Goal: Information Seeking & Learning: Compare options

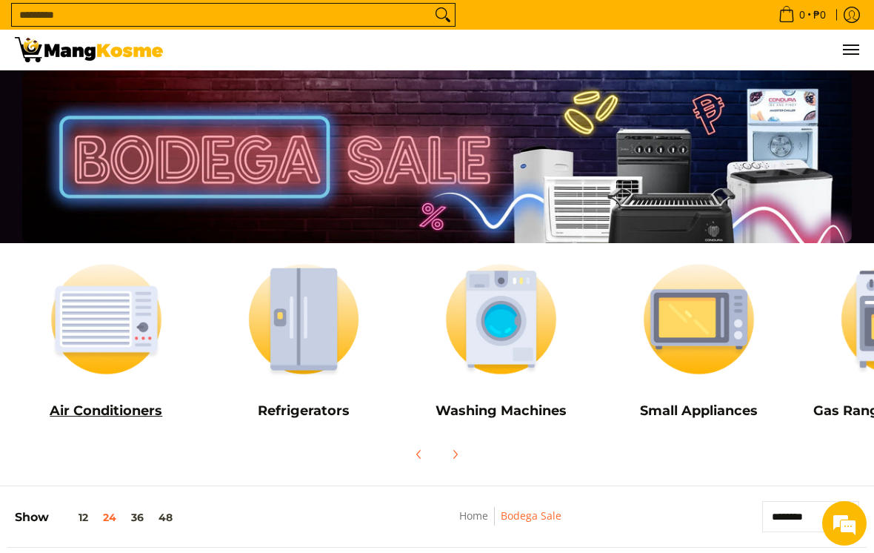
click at [99, 331] on img at bounding box center [106, 318] width 183 height 137
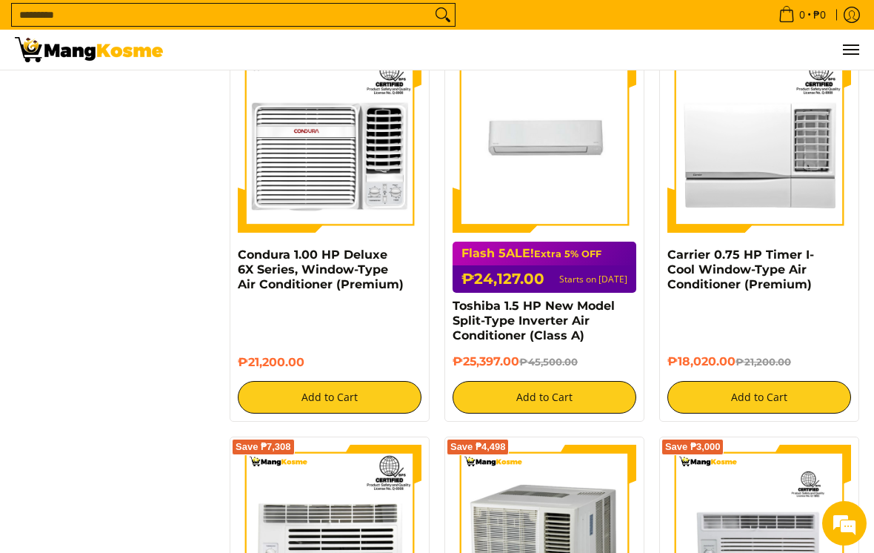
scroll to position [1832, 0]
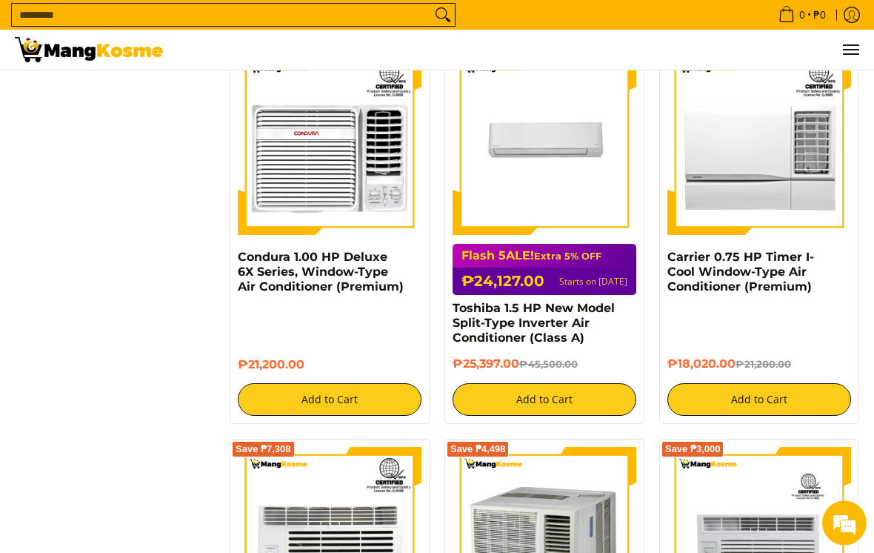
click at [572, 156] on img at bounding box center [545, 144] width 184 height 184
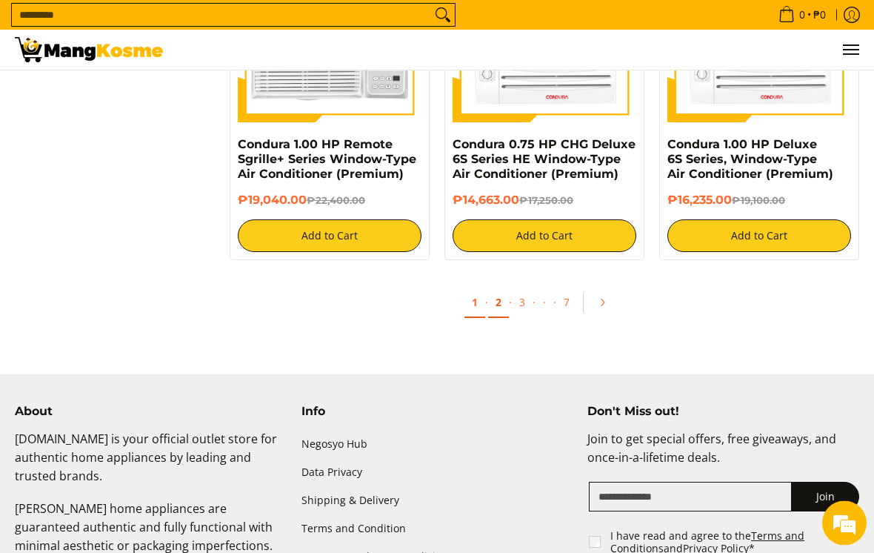
scroll to position [3044, 0]
click at [499, 287] on link "2" at bounding box center [498, 302] width 21 height 30
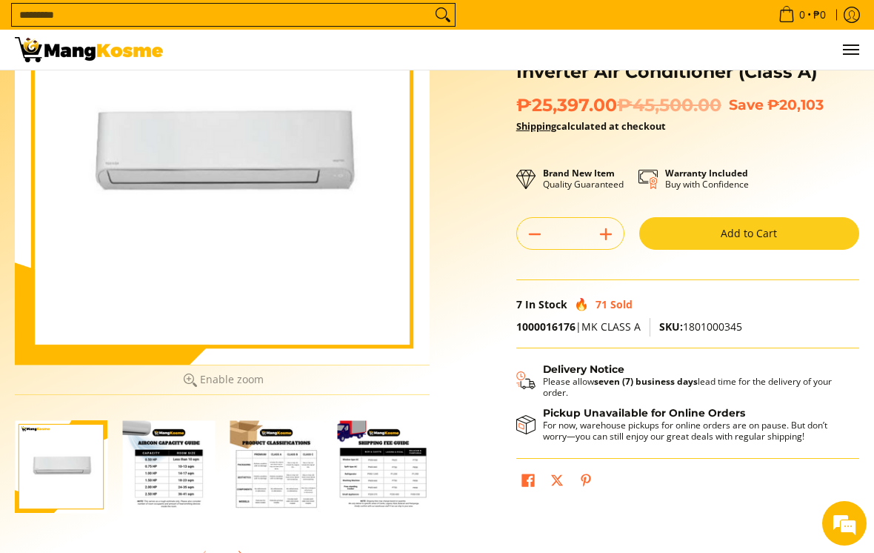
scroll to position [148, 0]
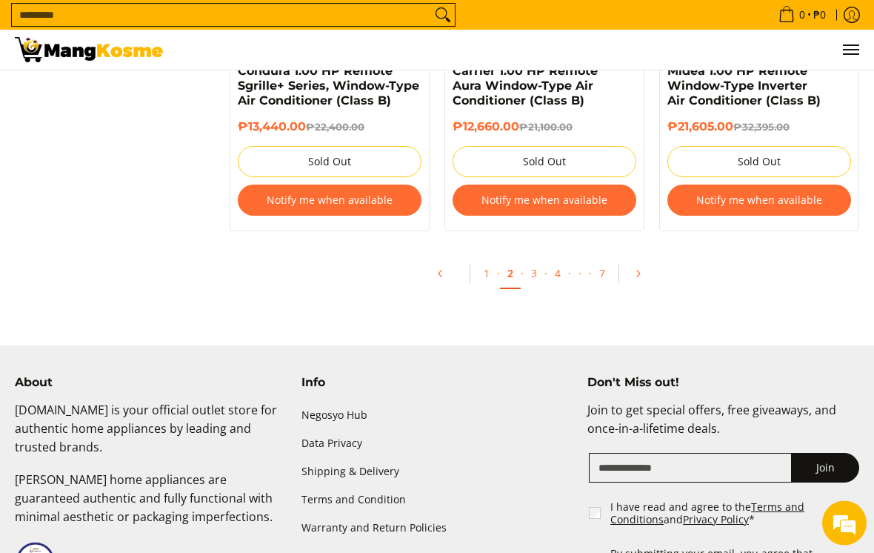
scroll to position [2961, 0]
click at [538, 276] on link "3" at bounding box center [534, 273] width 21 height 30
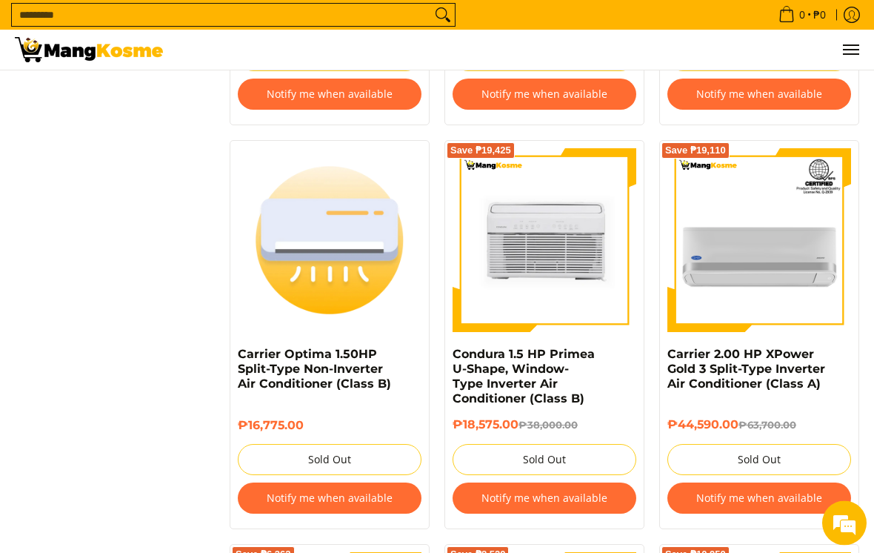
scroll to position [1779, 0]
click at [776, 247] on img at bounding box center [759, 240] width 184 height 184
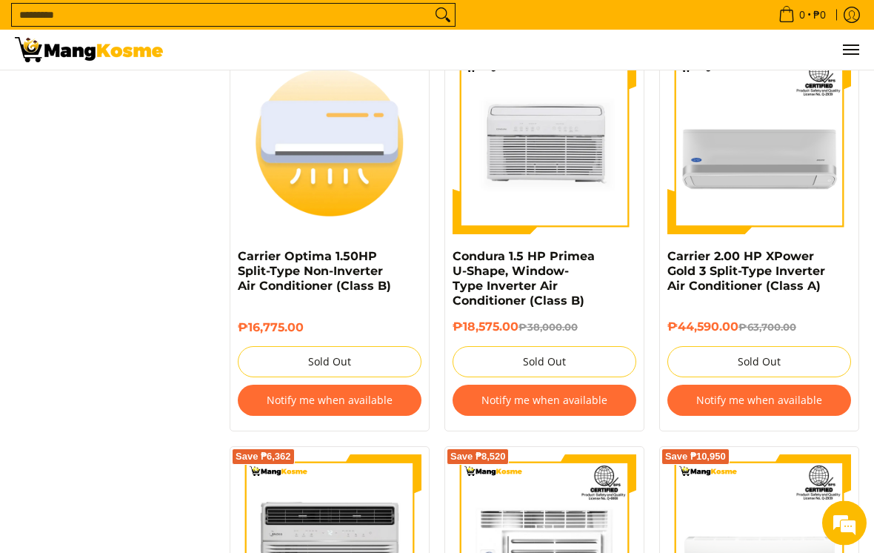
scroll to position [1875, 0]
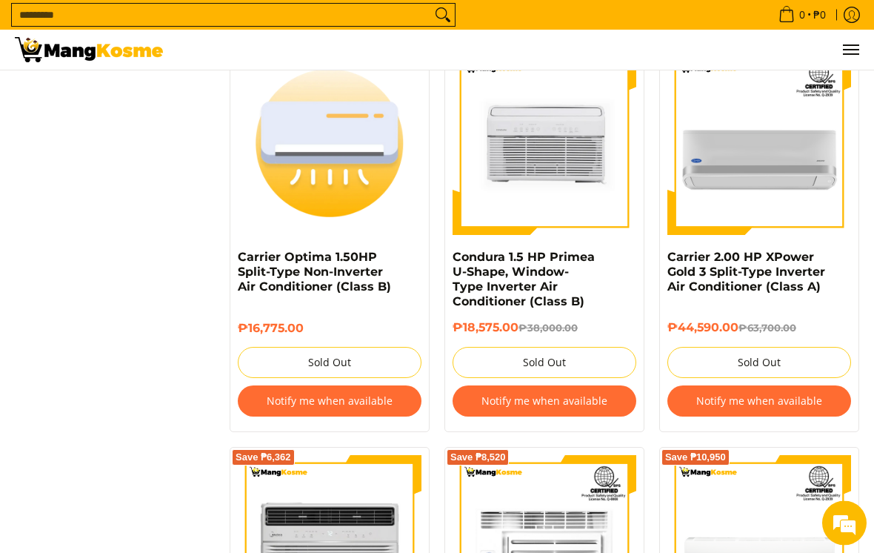
click at [790, 178] on img at bounding box center [759, 144] width 184 height 184
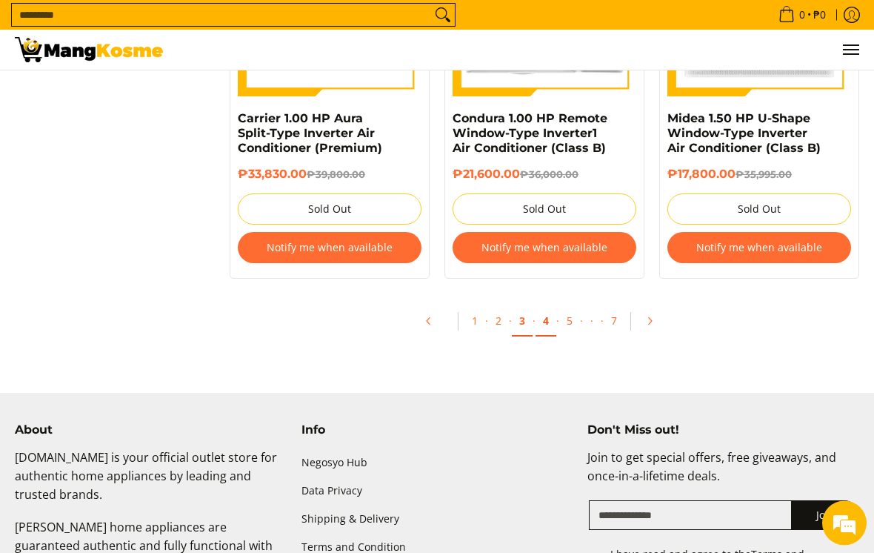
scroll to position [3210, 0]
click at [544, 312] on link "4" at bounding box center [545, 321] width 21 height 30
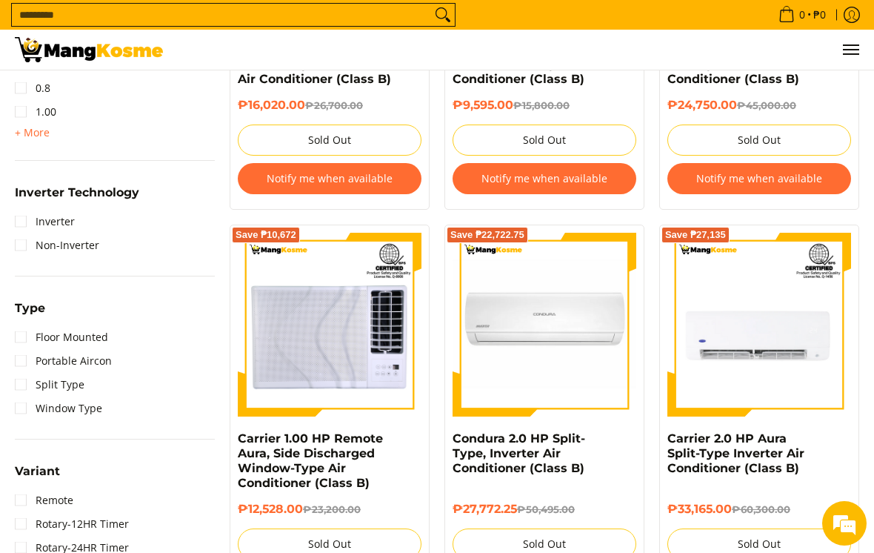
scroll to position [872, 0]
click at [583, 348] on img at bounding box center [545, 325] width 184 height 184
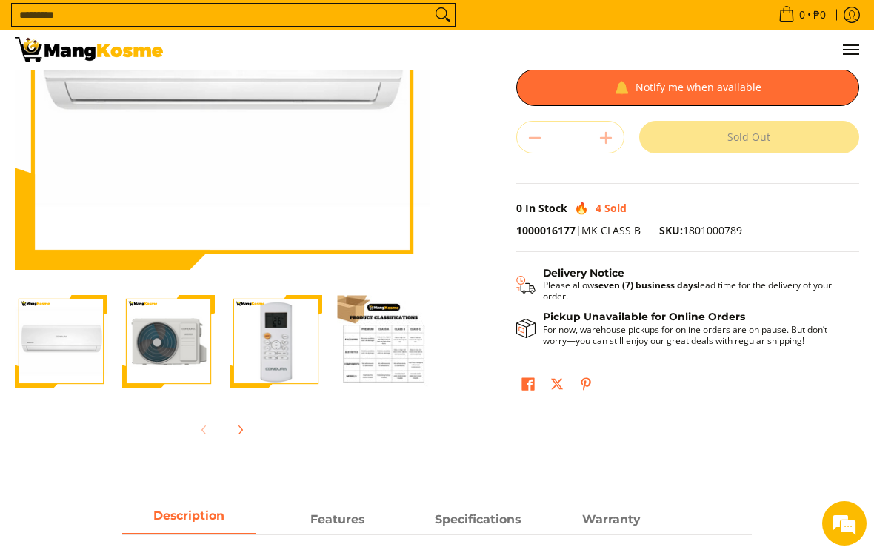
scroll to position [244, 0]
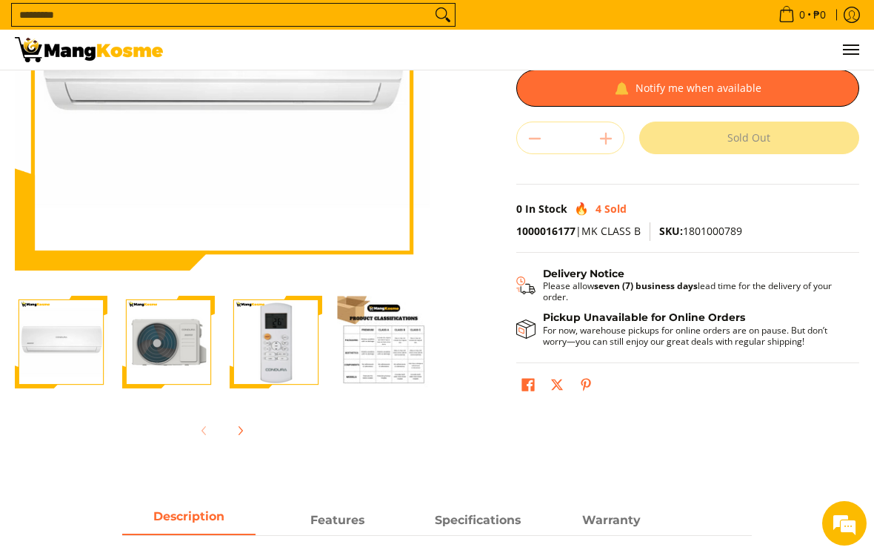
click at [162, 373] on img "Condura 2.0 HP Split-Type, Inverter Air Conditioner (Class B)-2" at bounding box center [168, 342] width 93 height 93
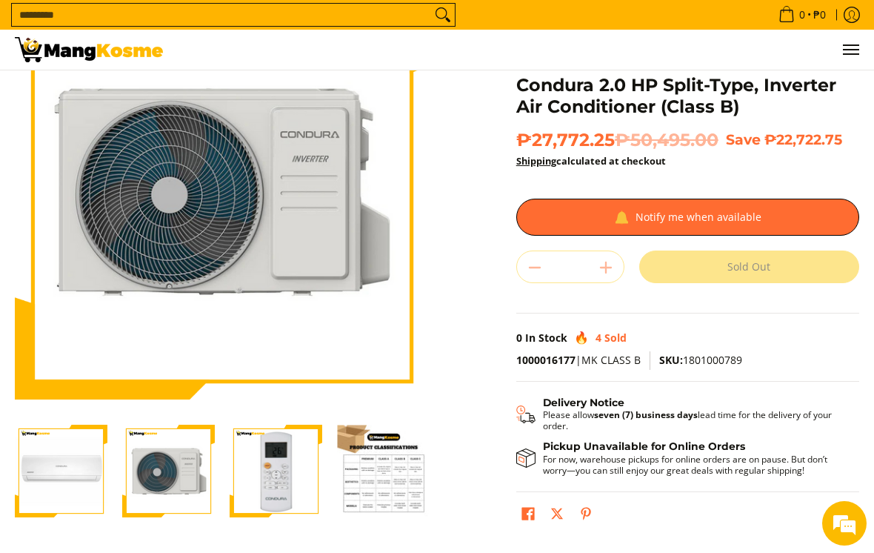
scroll to position [114, 0]
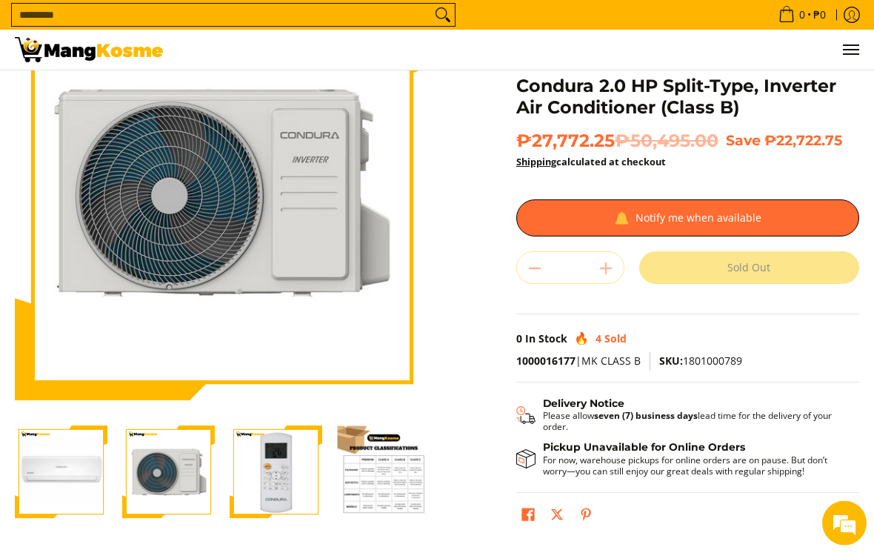
click at [256, 492] on img "Condura 2.0 HP Split-Type, Inverter Air Conditioner (Class B)-3" at bounding box center [276, 472] width 93 height 93
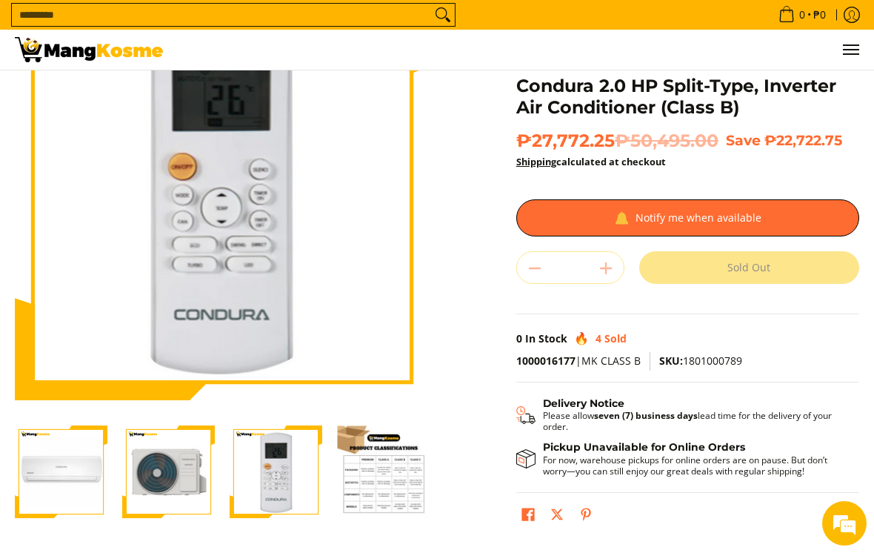
click at [367, 487] on img "Condura 2.0 HP Split-Type, Inverter Air Conditioner (Class B)-4" at bounding box center [383, 471] width 93 height 93
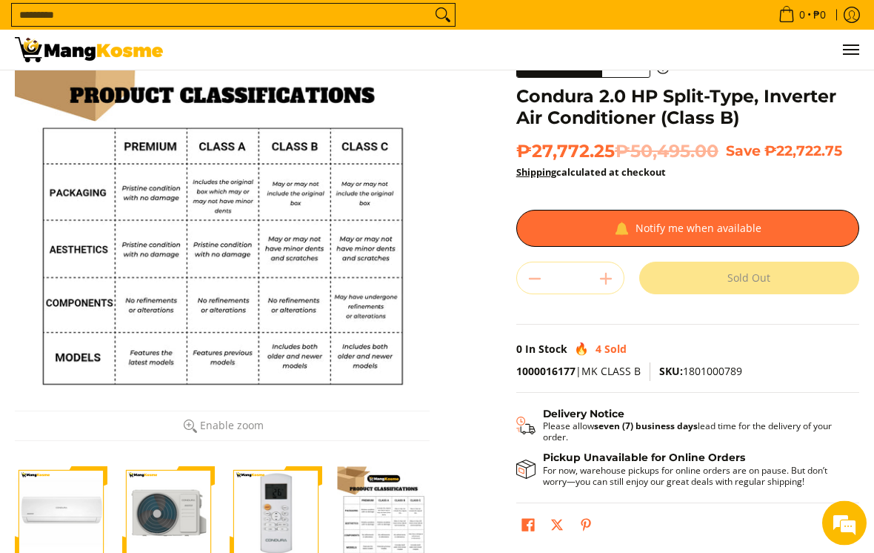
scroll to position [0, 0]
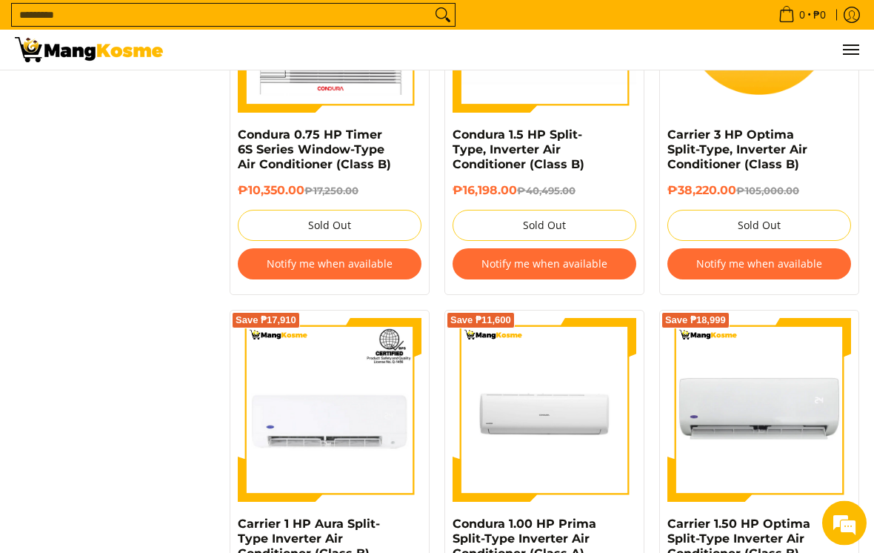
scroll to position [1581, 0]
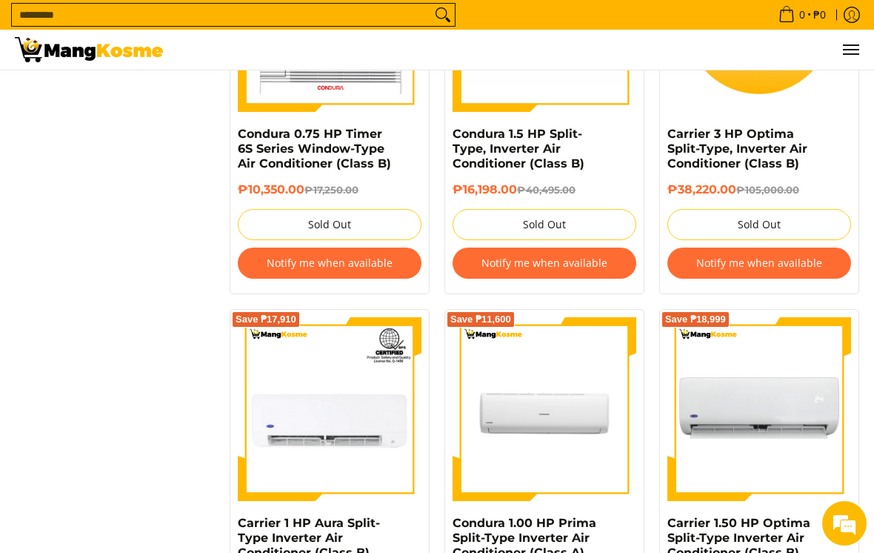
click at [800, 263] on button "Notify me when available" at bounding box center [759, 262] width 184 height 31
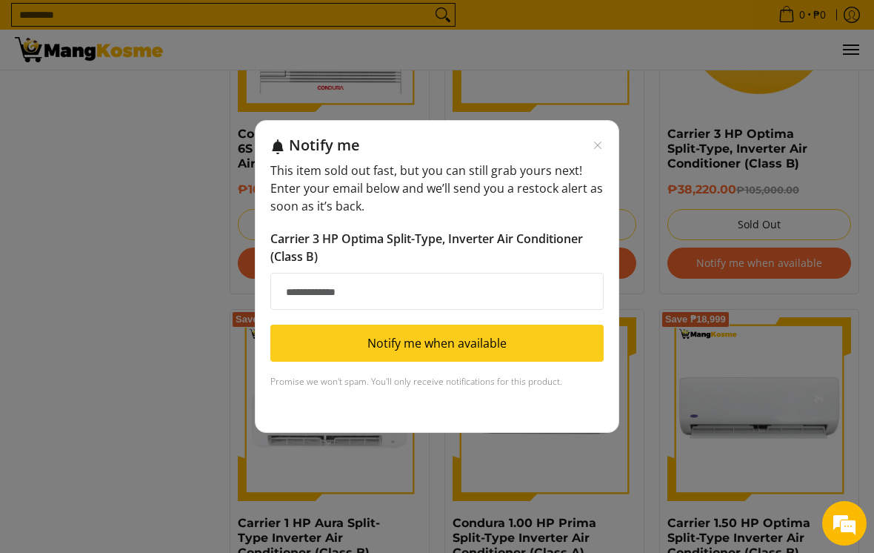
scroll to position [1580, 0]
click at [400, 297] on input "Email address" at bounding box center [436, 291] width 333 height 37
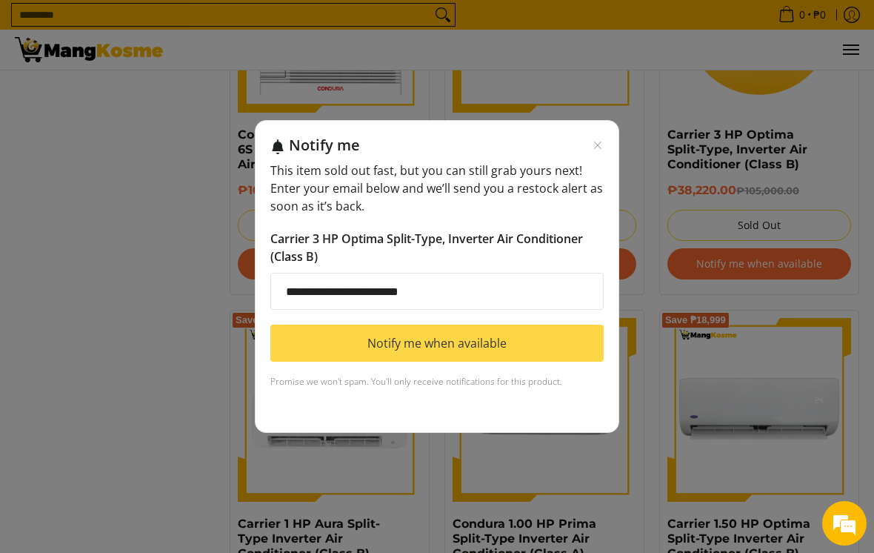
type input "**********"
click at [472, 345] on button "Notify me when available" at bounding box center [436, 342] width 333 height 37
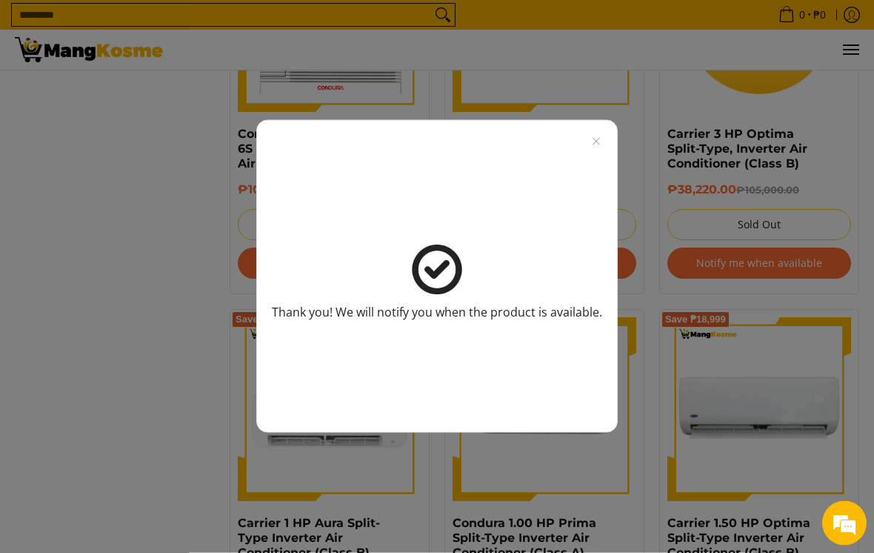
scroll to position [1581, 0]
click at [596, 136] on icon "Close modal" at bounding box center [596, 142] width 12 height 12
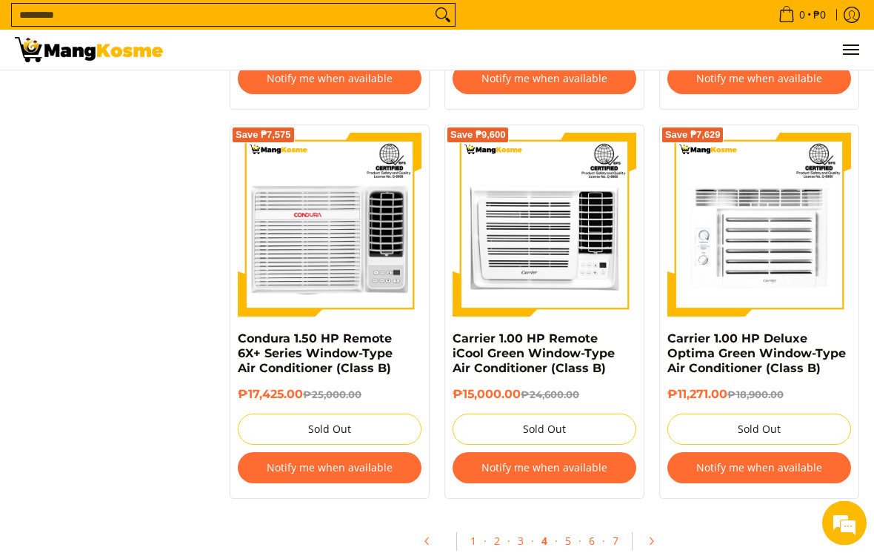
scroll to position [3148, 0]
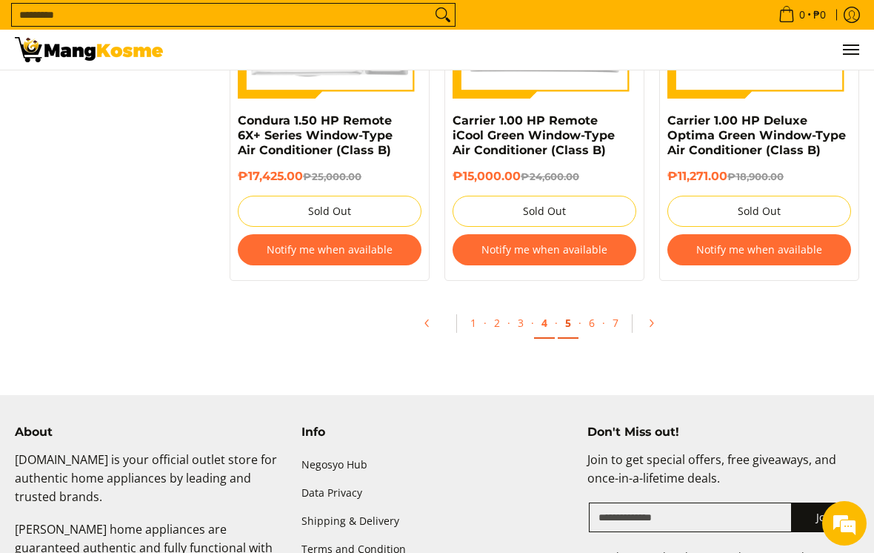
click at [567, 324] on link "5" at bounding box center [568, 323] width 21 height 30
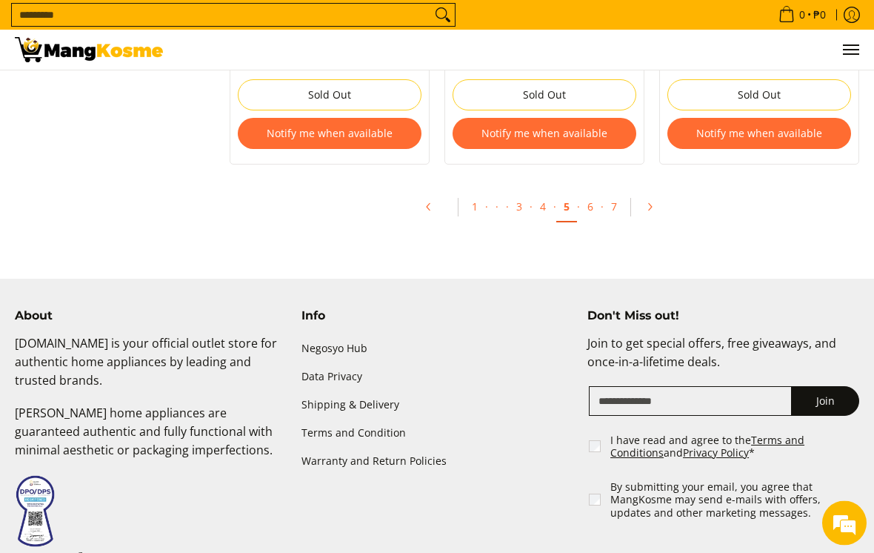
scroll to position [3250, 0]
click at [587, 207] on link "6" at bounding box center [590, 207] width 21 height 30
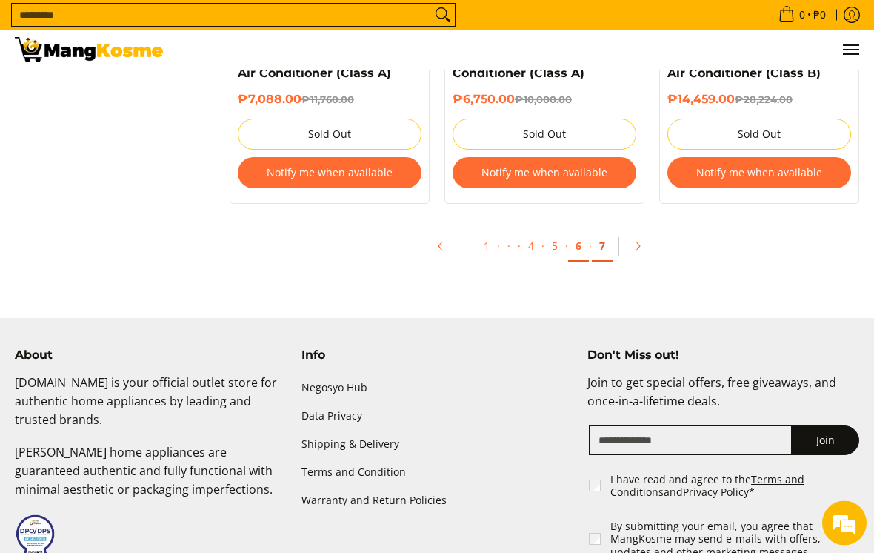
scroll to position [3211, 0]
click at [596, 240] on link "7" at bounding box center [602, 246] width 21 height 30
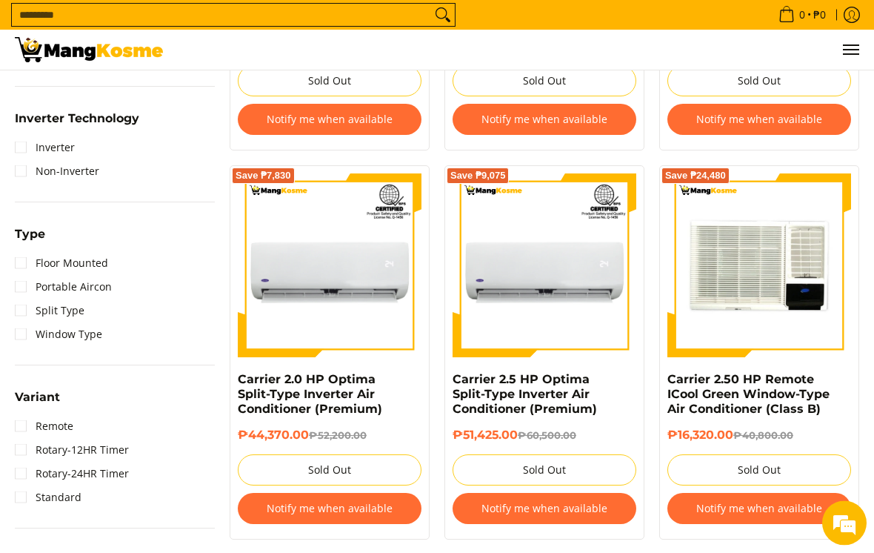
scroll to position [947, 0]
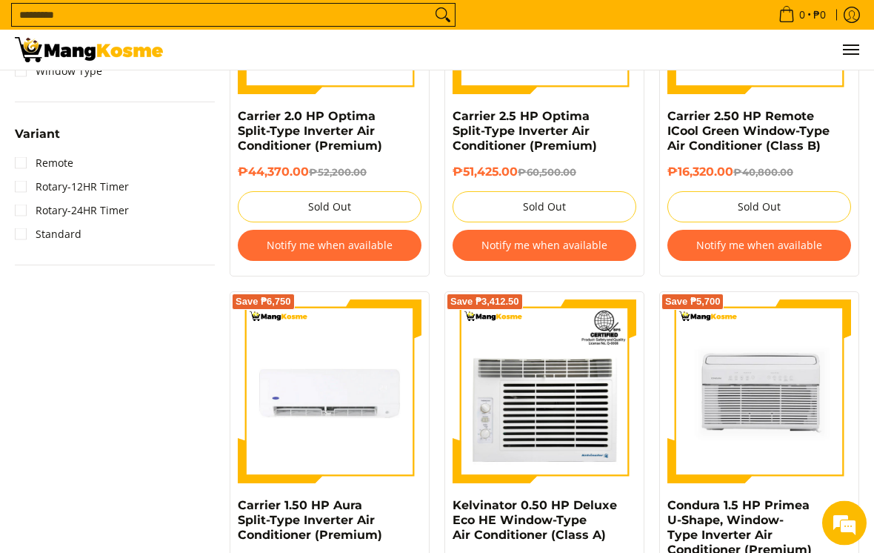
click at [585, 241] on button "Notify me when available" at bounding box center [545, 245] width 184 height 31
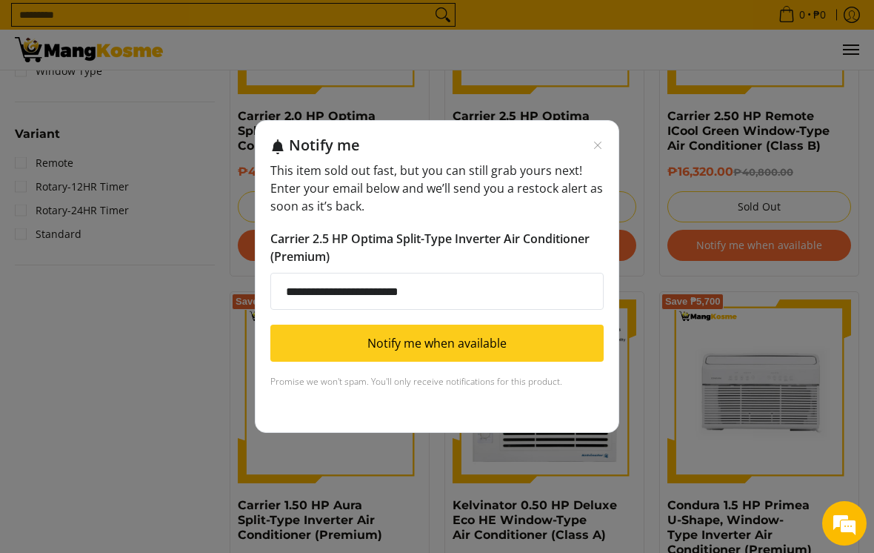
scroll to position [1209, 0]
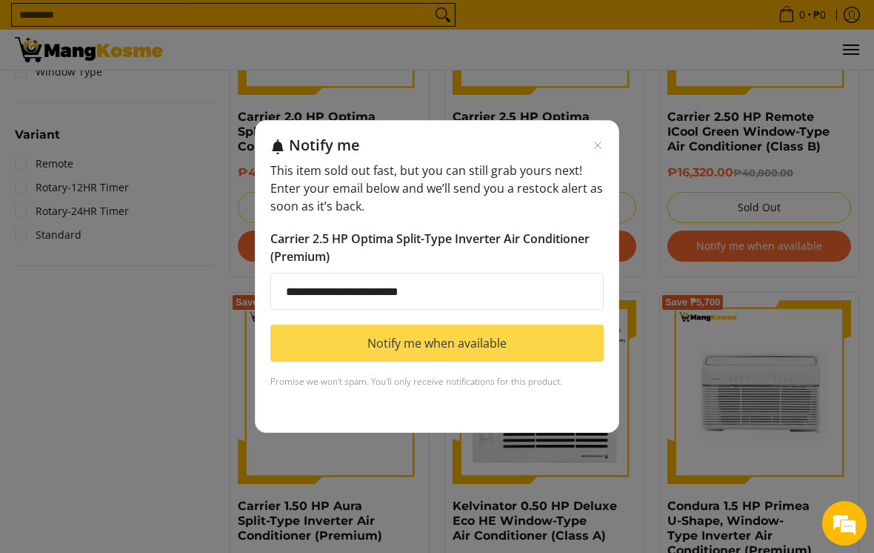
click at [498, 351] on button "Notify me when available" at bounding box center [436, 342] width 333 height 37
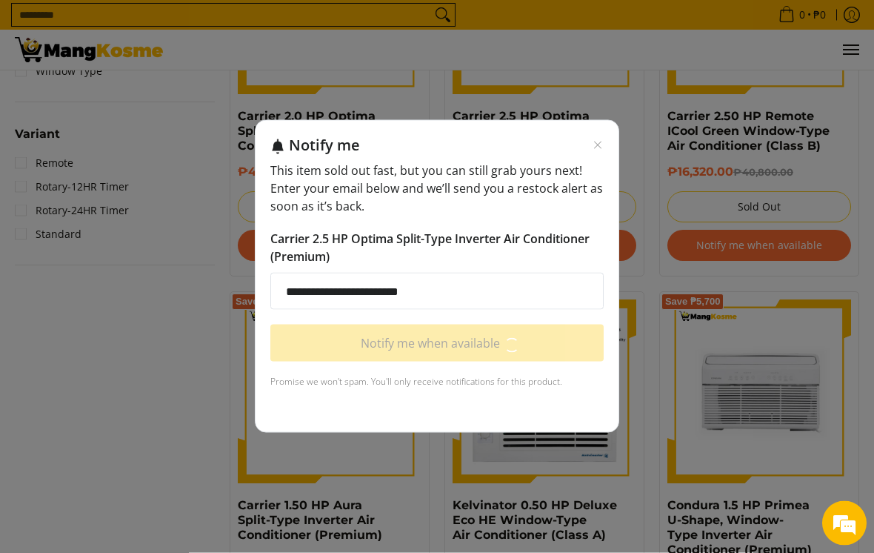
scroll to position [1209, 0]
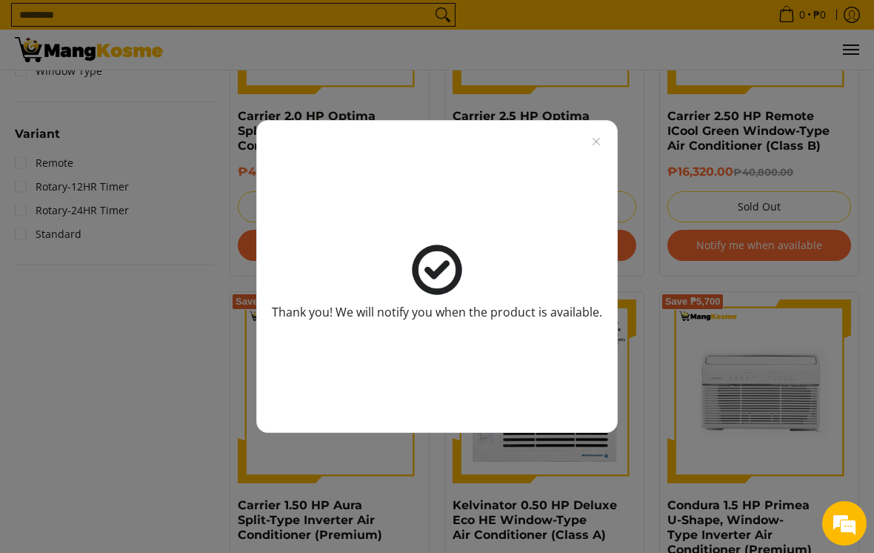
click at [591, 133] on div "Thank you! We will notify you when the product is available." at bounding box center [436, 276] width 361 height 313
click at [590, 136] on icon "Close modal" at bounding box center [596, 142] width 12 height 12
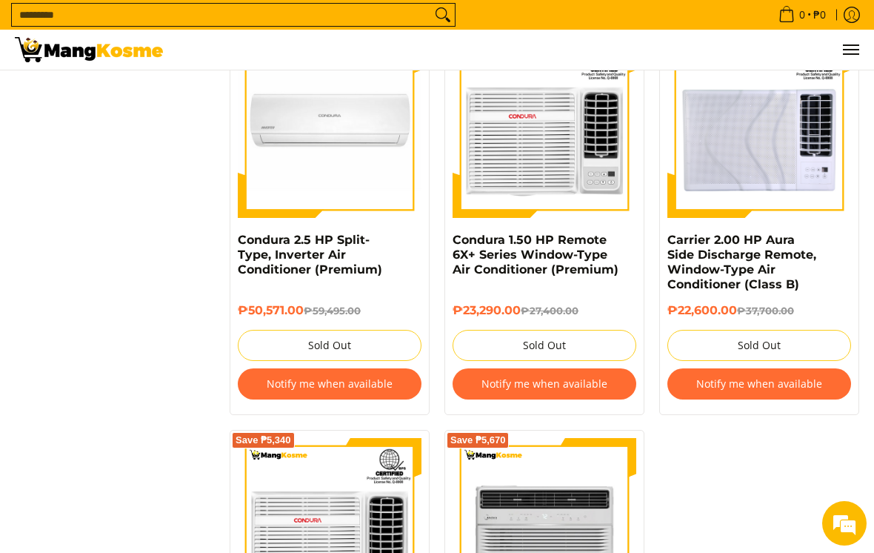
scroll to position [1878, 0]
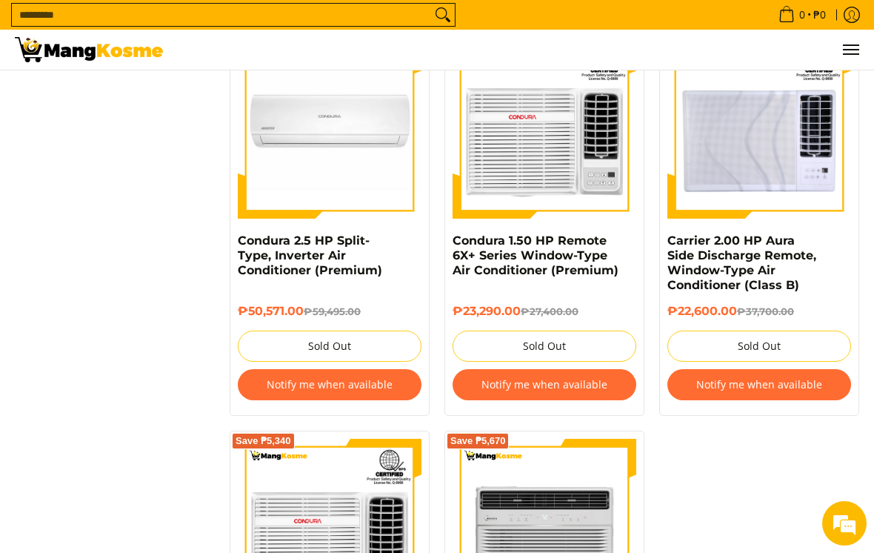
click at [276, 389] on button "Notify me when available" at bounding box center [330, 384] width 184 height 31
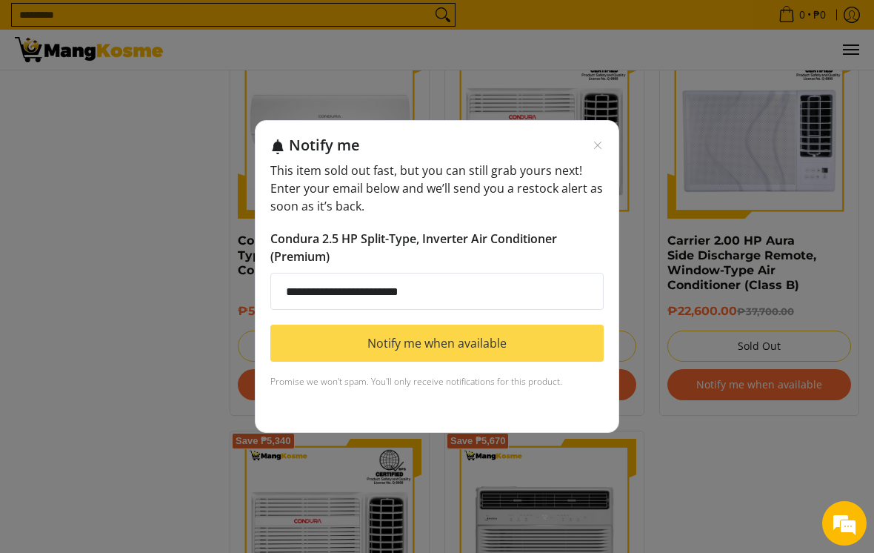
click at [328, 348] on button "Notify me when available" at bounding box center [436, 342] width 333 height 37
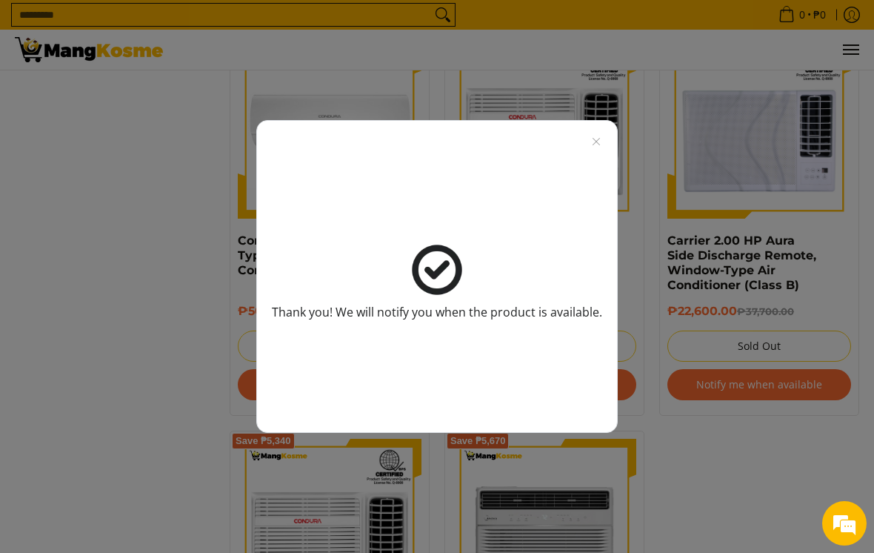
click at [592, 143] on div "Thank you! We will notify you when the product is available." at bounding box center [436, 276] width 361 height 313
click at [610, 148] on div "Thank you! We will notify you when the product is available." at bounding box center [436, 276] width 361 height 313
click at [598, 147] on icon "Close modal" at bounding box center [596, 142] width 12 height 12
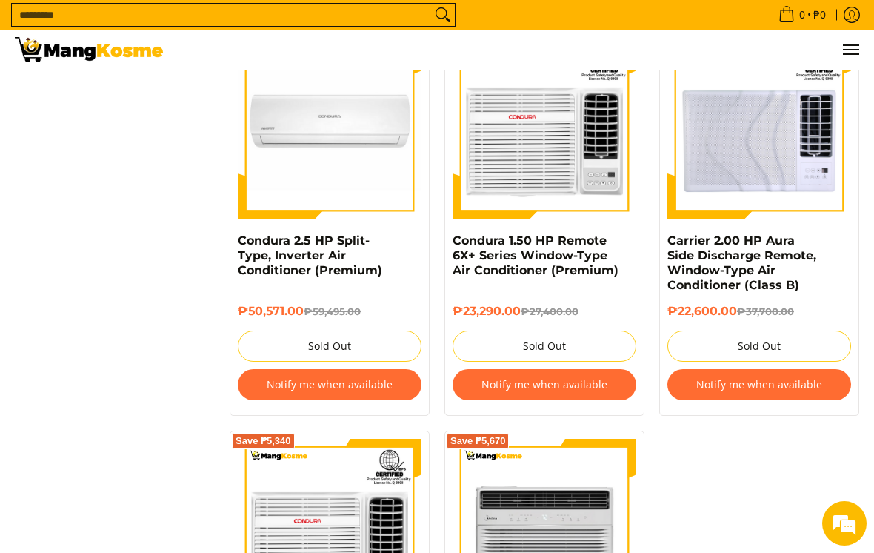
click at [783, 153] on img at bounding box center [759, 127] width 184 height 184
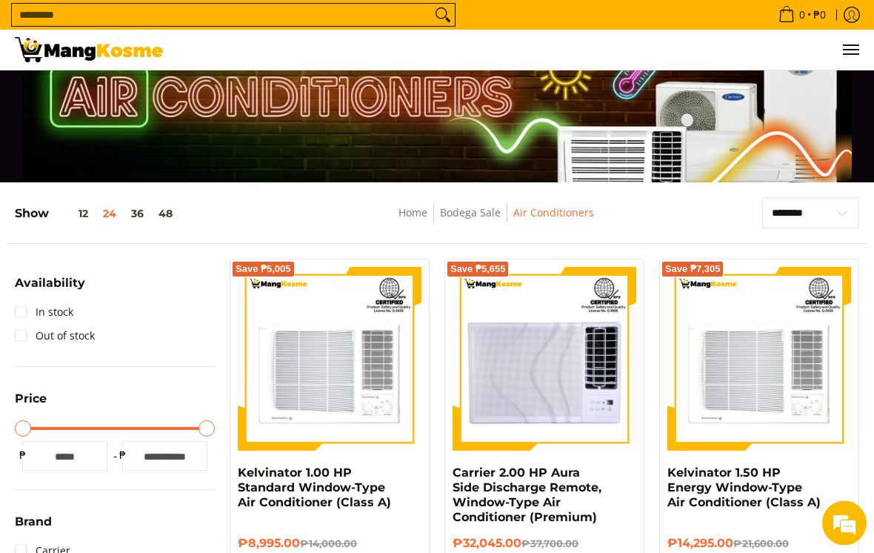
scroll to position [0, 0]
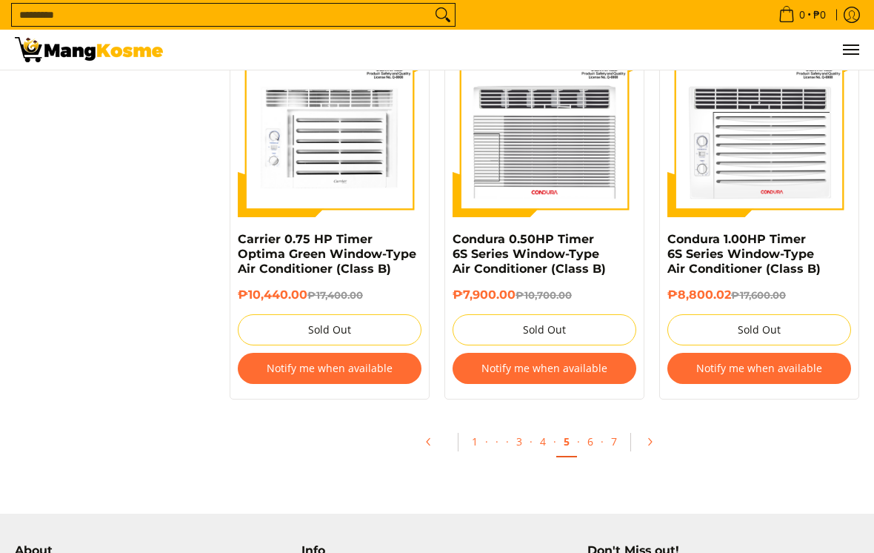
scroll to position [3015, 0]
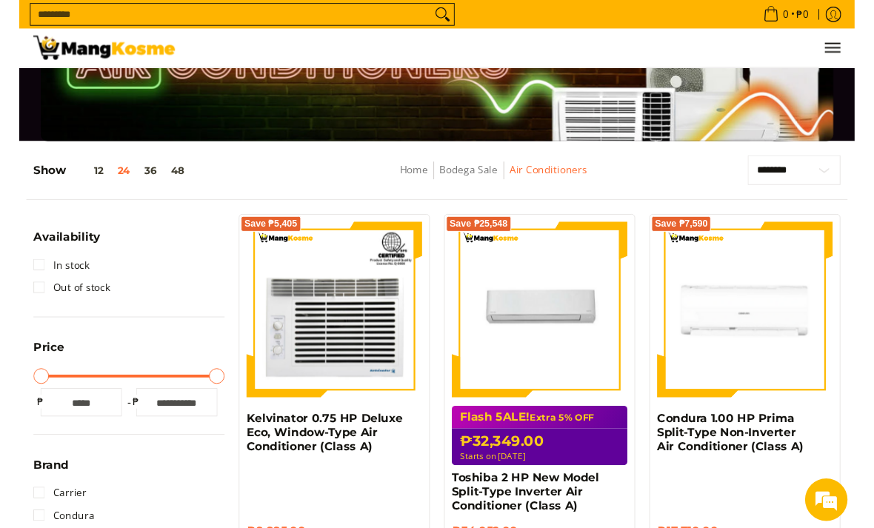
scroll to position [99, 0]
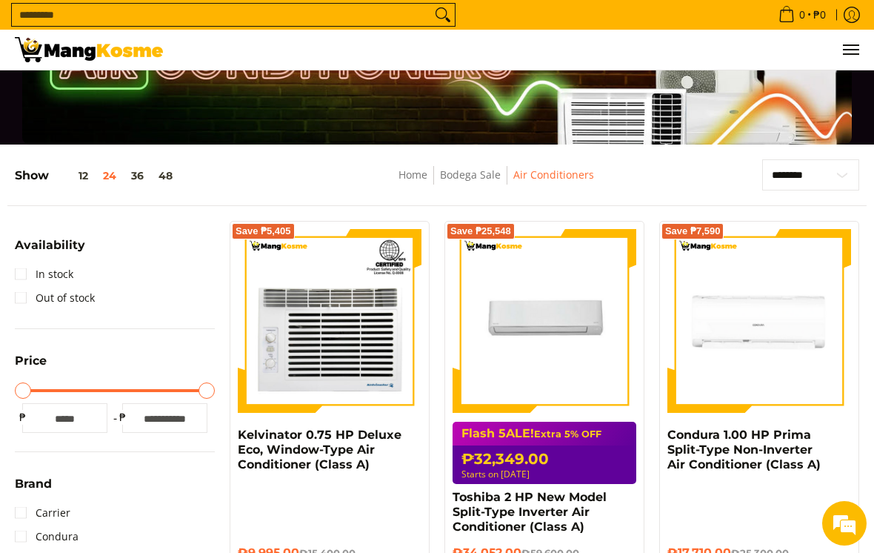
click at [572, 360] on img at bounding box center [545, 321] width 184 height 184
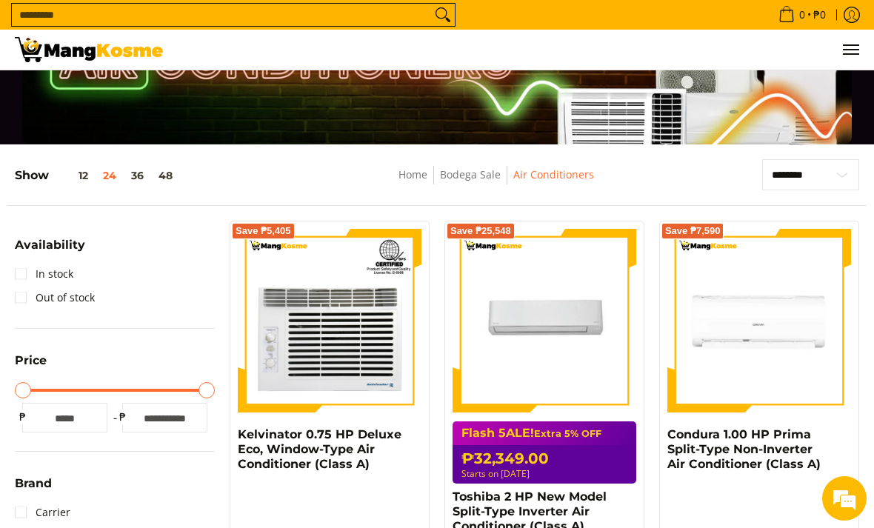
click at [434, 12] on icon "Search" at bounding box center [443, 15] width 24 height 22
click at [410, 13] on input "Search..." at bounding box center [221, 15] width 419 height 22
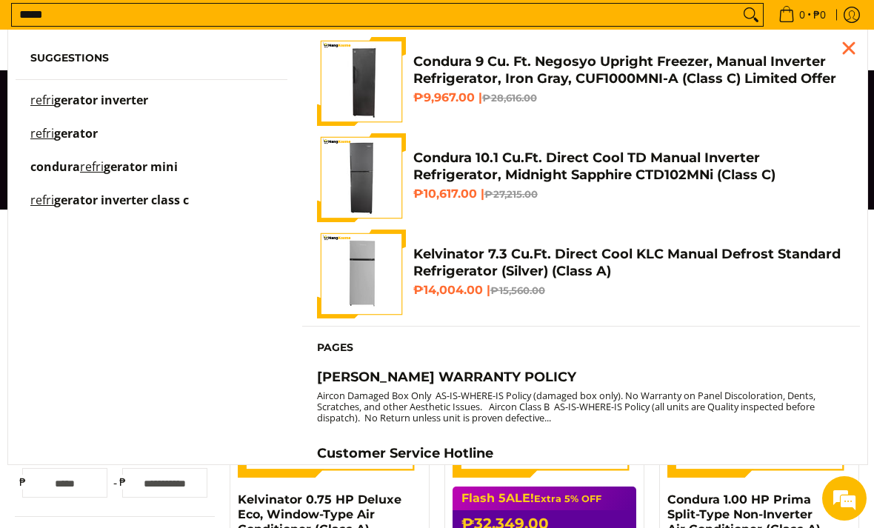
type input "*****"
click at [130, 108] on span "gerator inverter" at bounding box center [101, 100] width 94 height 16
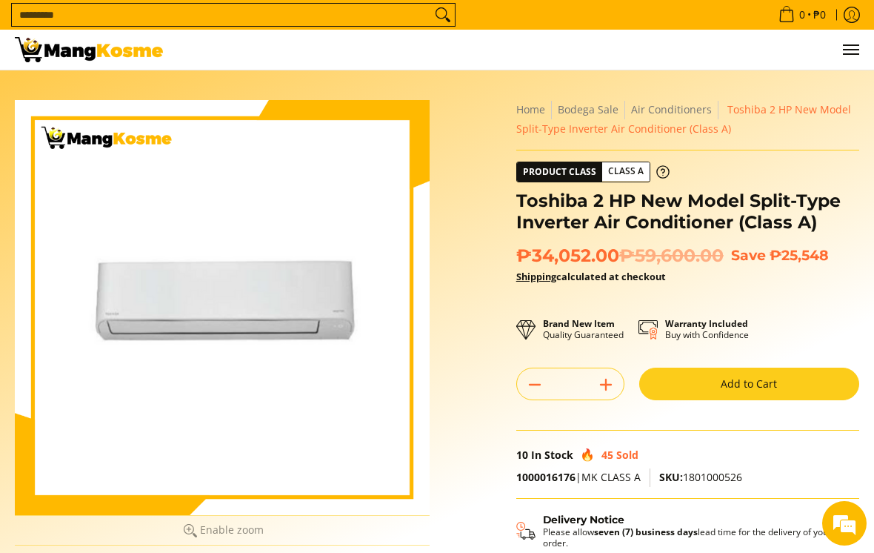
click at [140, 446] on div at bounding box center [222, 307] width 415 height 415
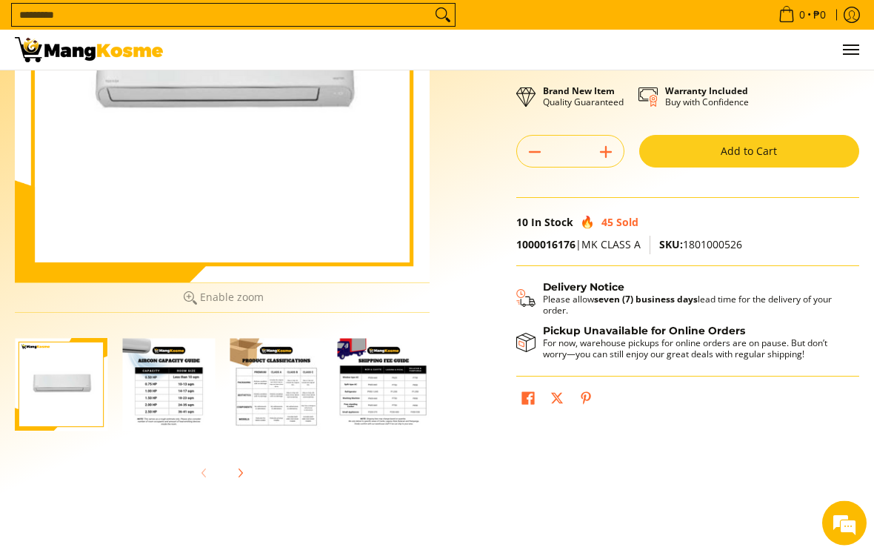
scroll to position [234, 0]
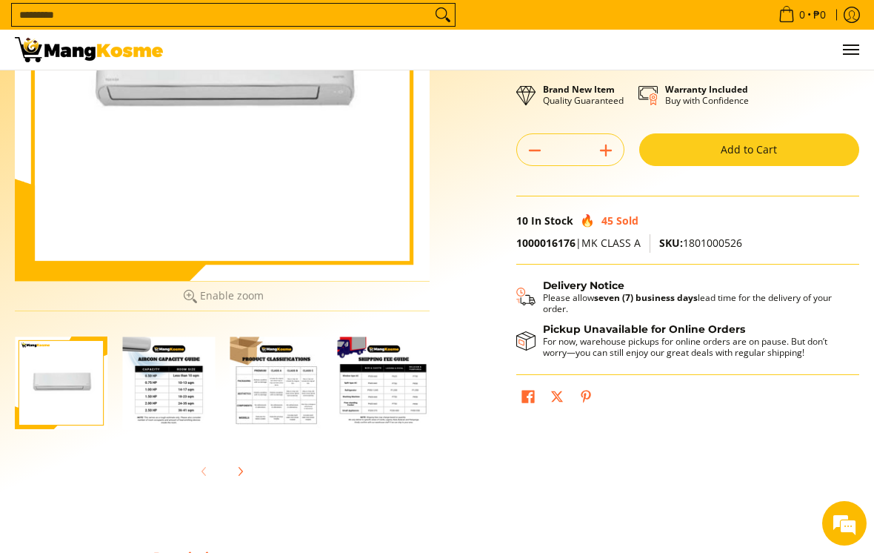
click at [158, 416] on img "Toshiba 2 HP New Model Split-Type Inverter Air Conditioner (Class A)-2" at bounding box center [168, 382] width 93 height 93
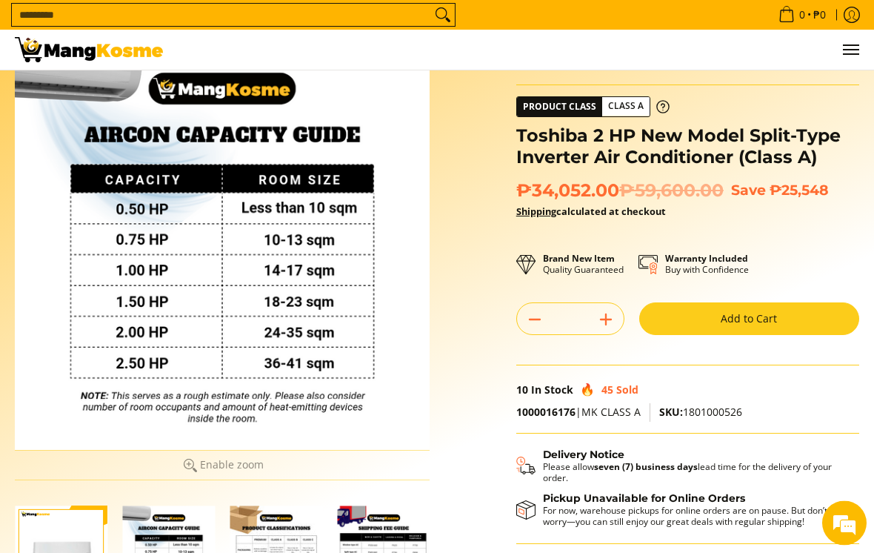
scroll to position [0, 0]
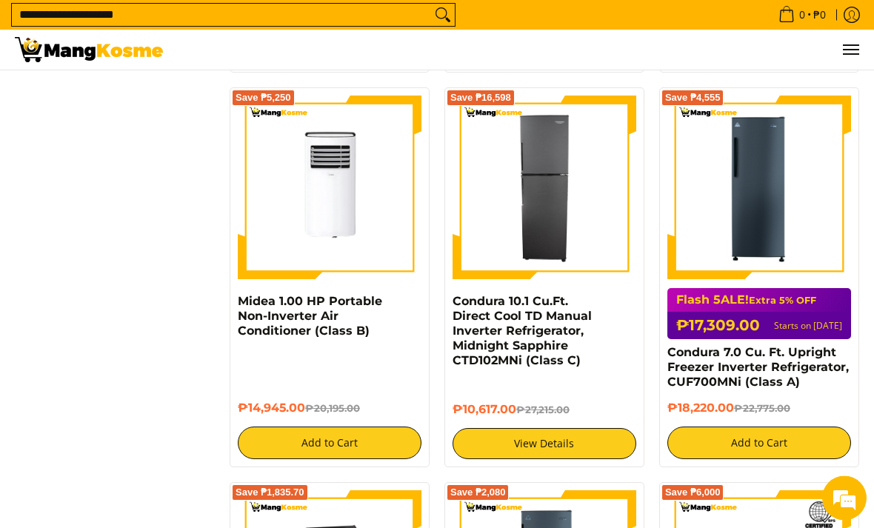
scroll to position [730, 0]
click at [777, 245] on img at bounding box center [759, 188] width 184 height 184
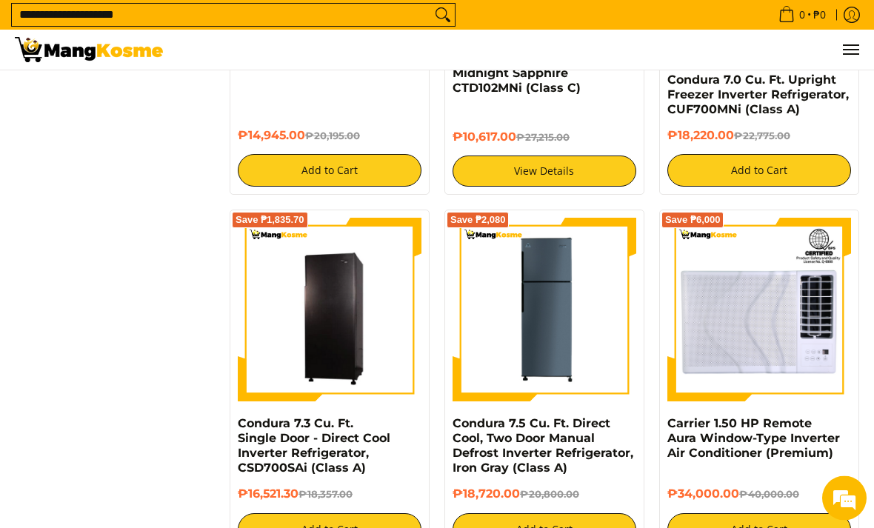
scroll to position [1002, 0]
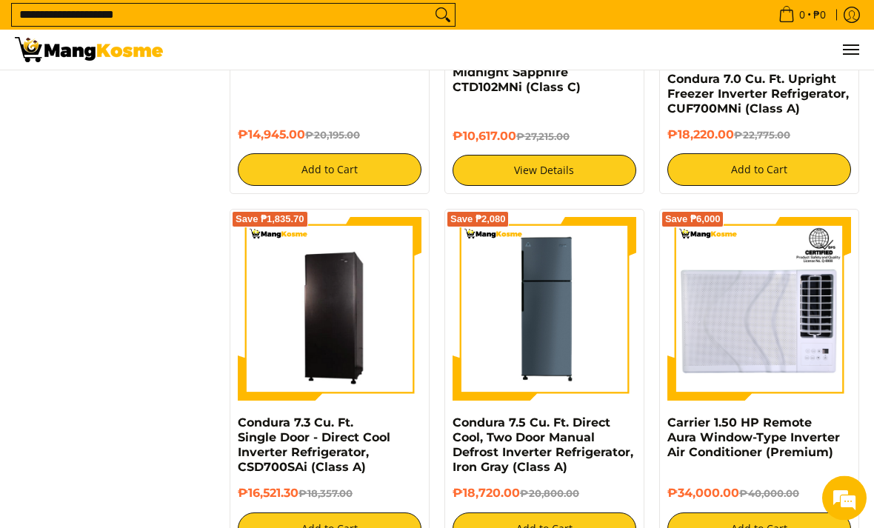
click at [540, 356] on img at bounding box center [545, 310] width 184 height 184
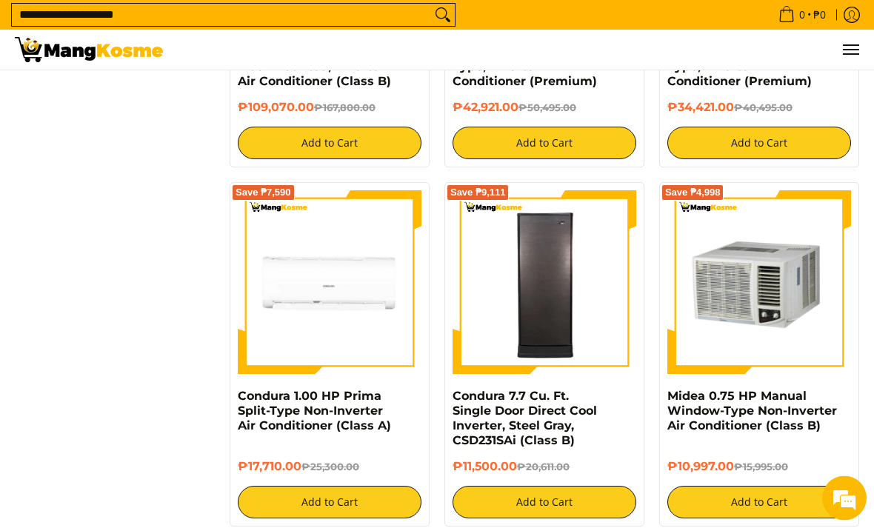
scroll to position [1733, 0]
click at [558, 314] on img at bounding box center [545, 282] width 184 height 179
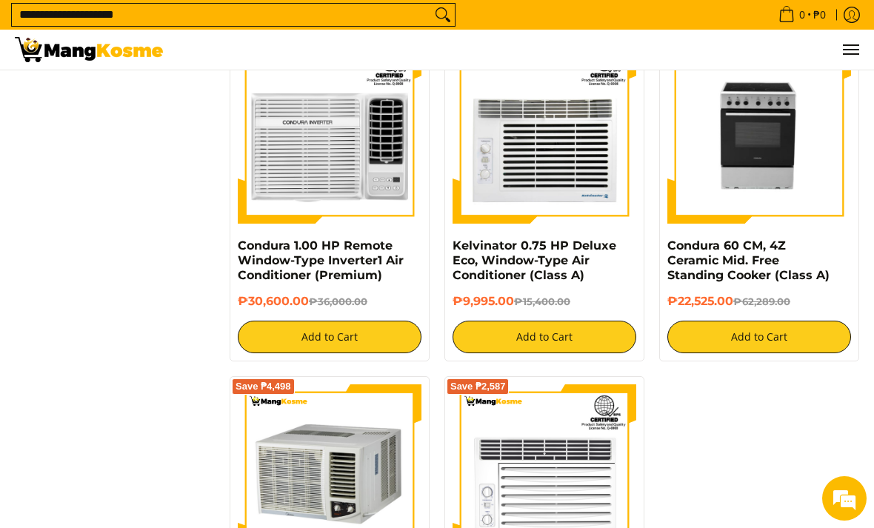
scroll to position [2242, 0]
click at [797, 173] on img at bounding box center [759, 133] width 184 height 184
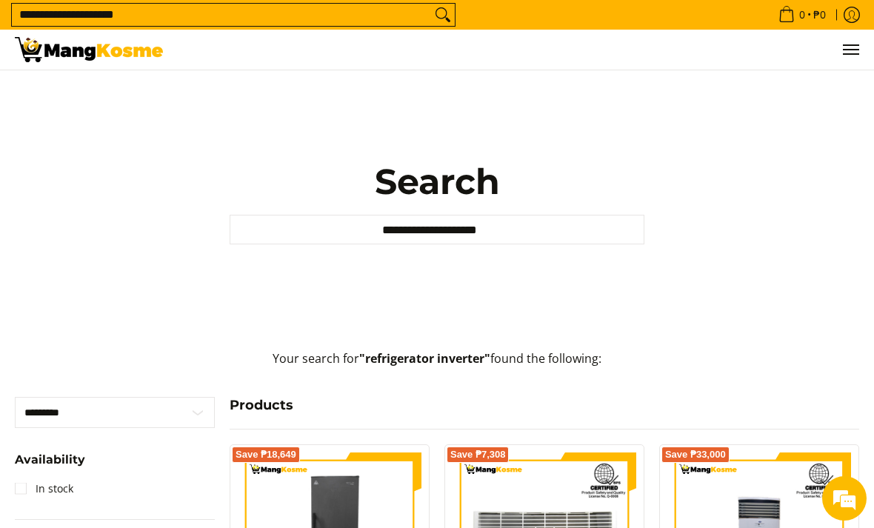
scroll to position [2290, 0]
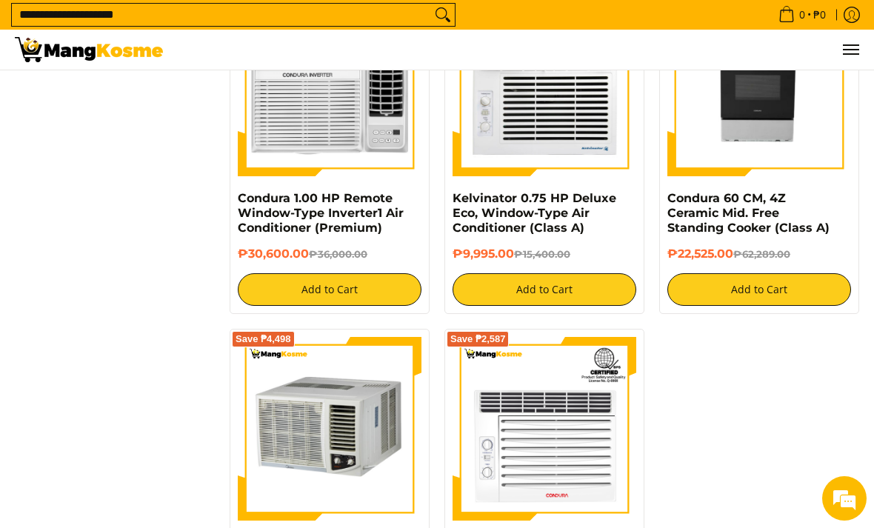
click at [764, 137] on img at bounding box center [759, 85] width 184 height 184
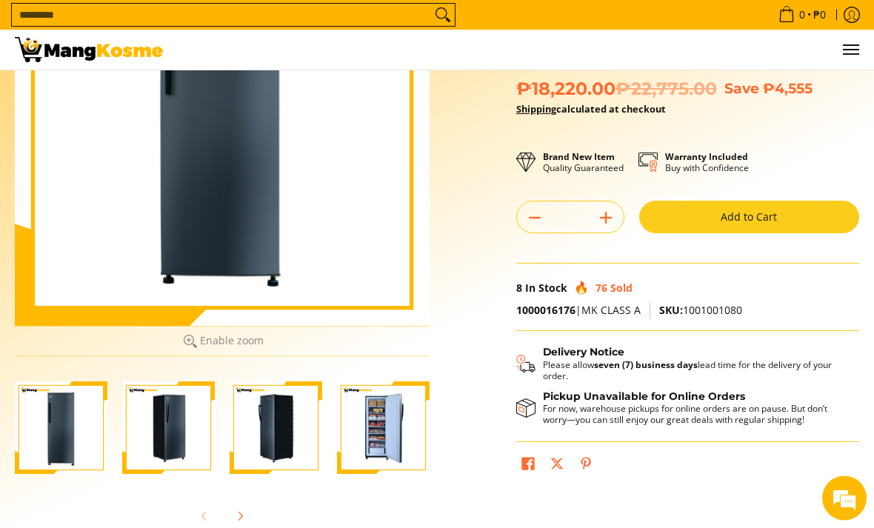
scroll to position [189, 0]
click at [162, 444] on img "Condura 7.0 Cu. Ft. Upright Freezer Inverter Refrigerator, CUF700MNi (Class A)-2" at bounding box center [168, 427] width 93 height 93
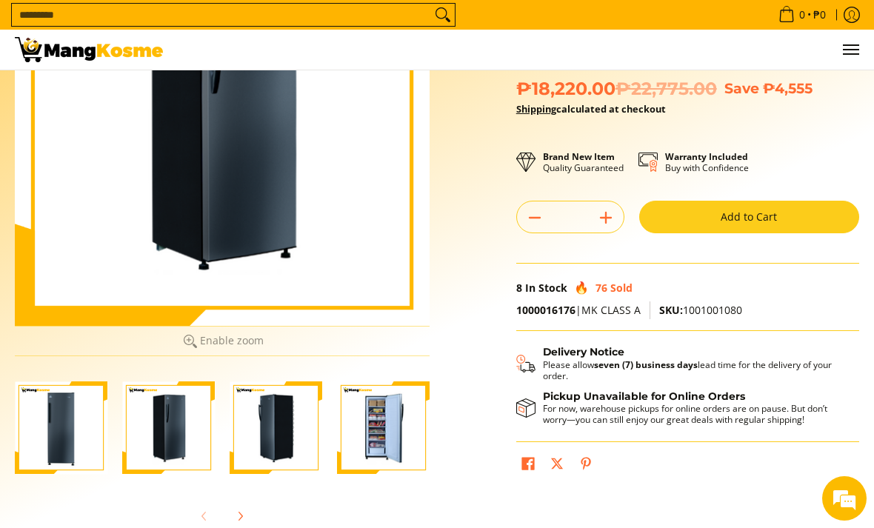
click at [274, 444] on img "Condura 7.0 Cu. Ft. Upright Freezer Inverter Refrigerator, CUF700MNi (Class A)-3" at bounding box center [276, 427] width 93 height 93
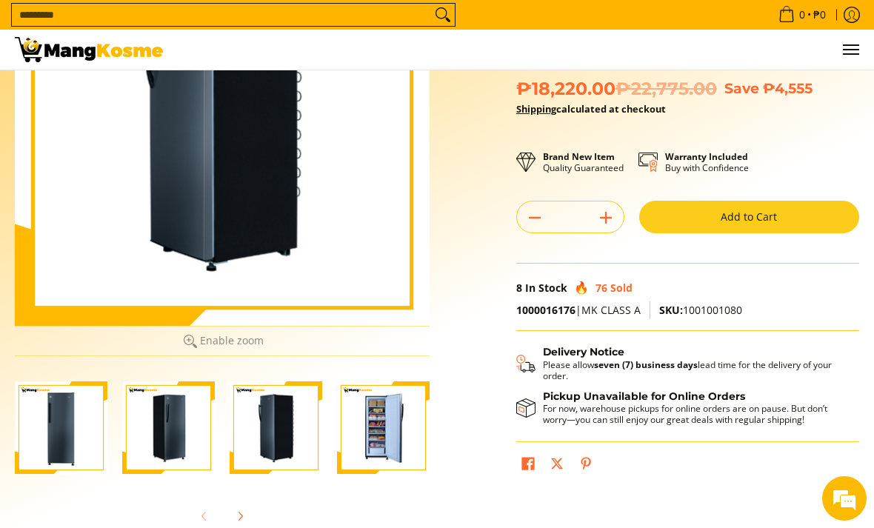
click at [381, 444] on img "Condura 7.0 Cu. Ft. Upright Freezer Inverter Refrigerator, CUF700MNi (Class A)-4" at bounding box center [383, 427] width 93 height 93
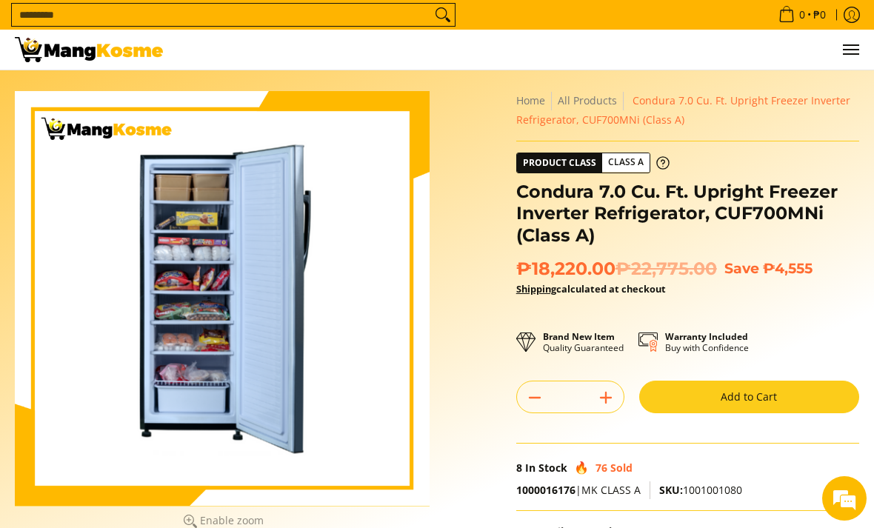
scroll to position [0, 0]
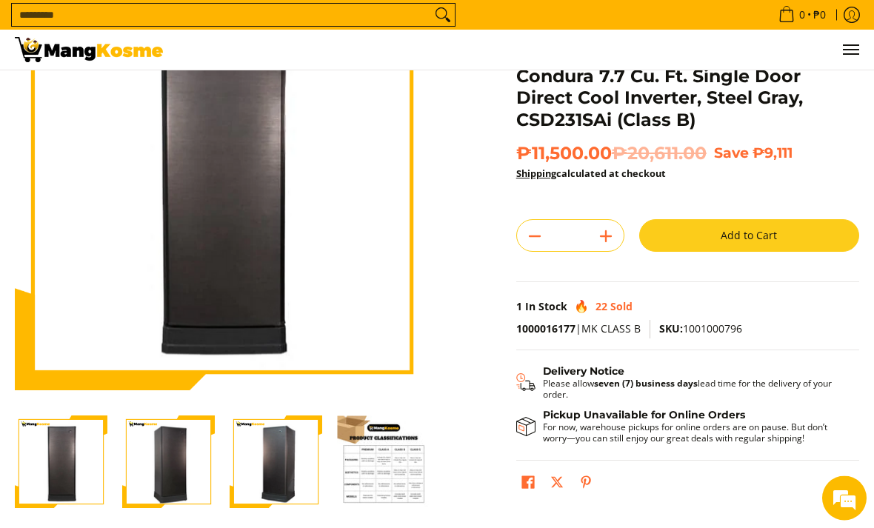
scroll to position [125, 0]
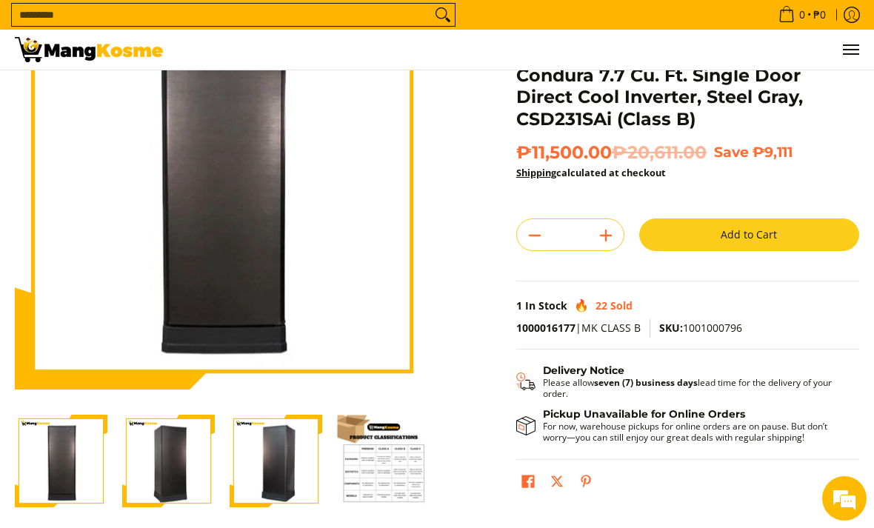
click at [273, 483] on img "Condura 7.7 Cu. Ft. Single Door Direct Cool Inverter, Steel Gray, CSD231SAi (Cl…" at bounding box center [276, 461] width 93 height 93
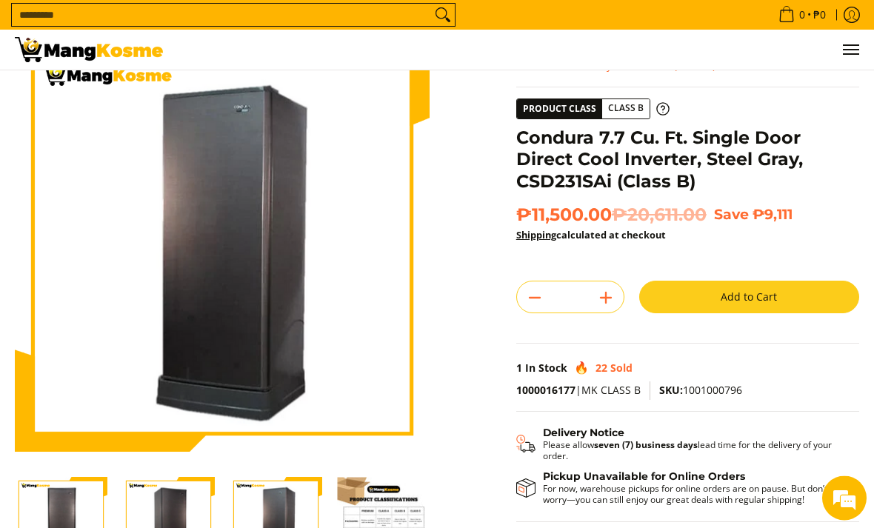
scroll to position [0, 0]
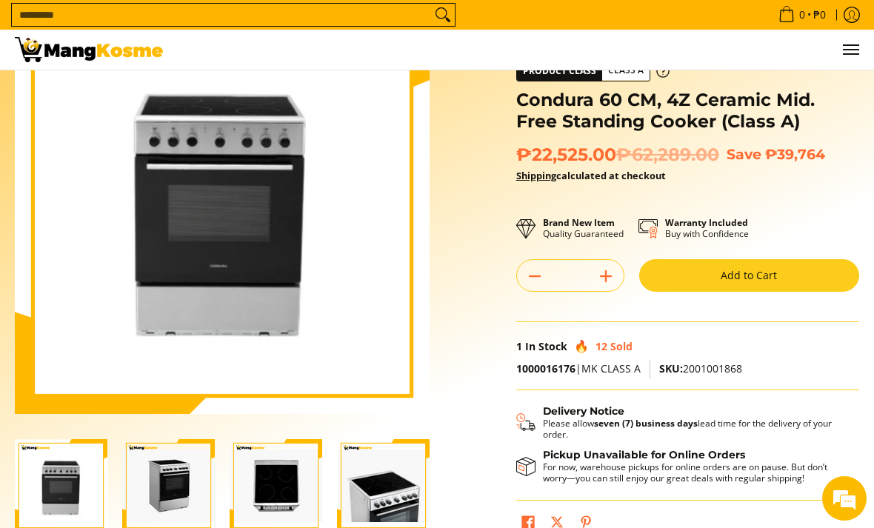
scroll to position [138, 0]
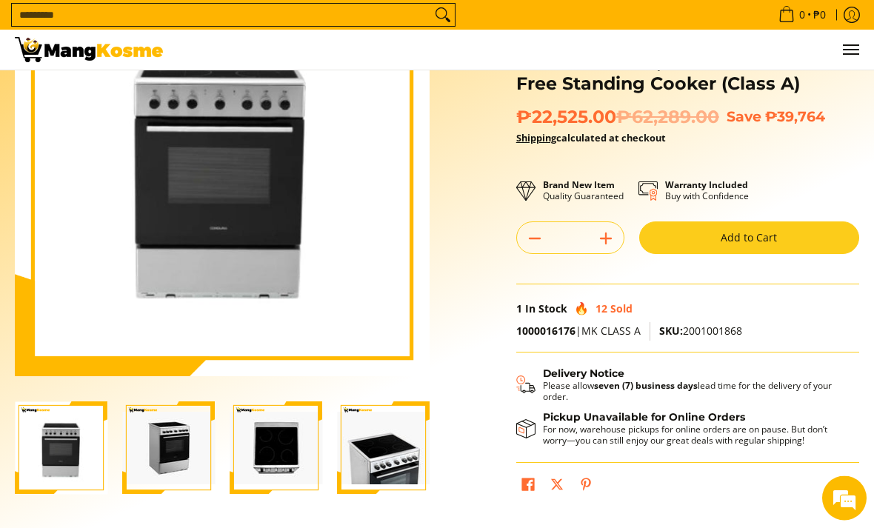
click at [173, 474] on img "condura-free-standing-ceramic-top-cooker-60-centimeter-right-side-view-mang-kos…" at bounding box center [168, 449] width 93 height 73
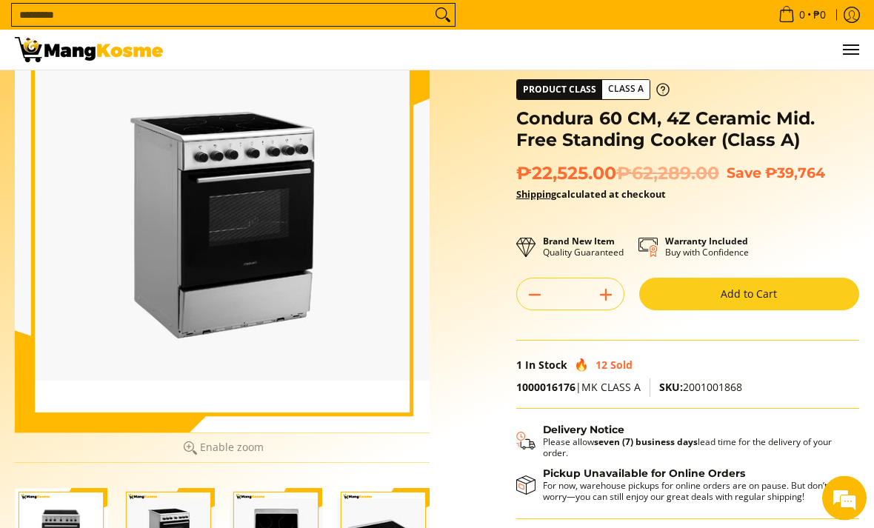
scroll to position [84, 0]
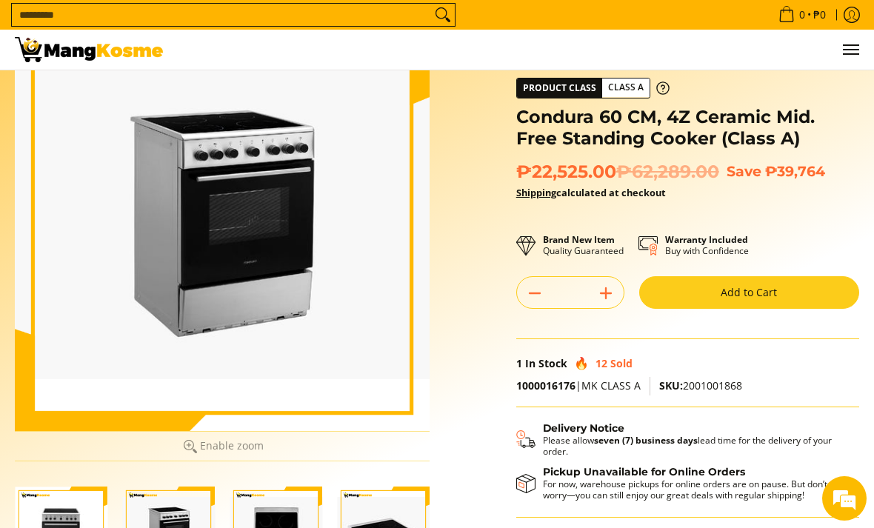
click at [264, 527] on img "condura-free-standing-ceramic-top-cooker-60-centimeter-top-view-mang-kosme" at bounding box center [276, 533] width 93 height 73
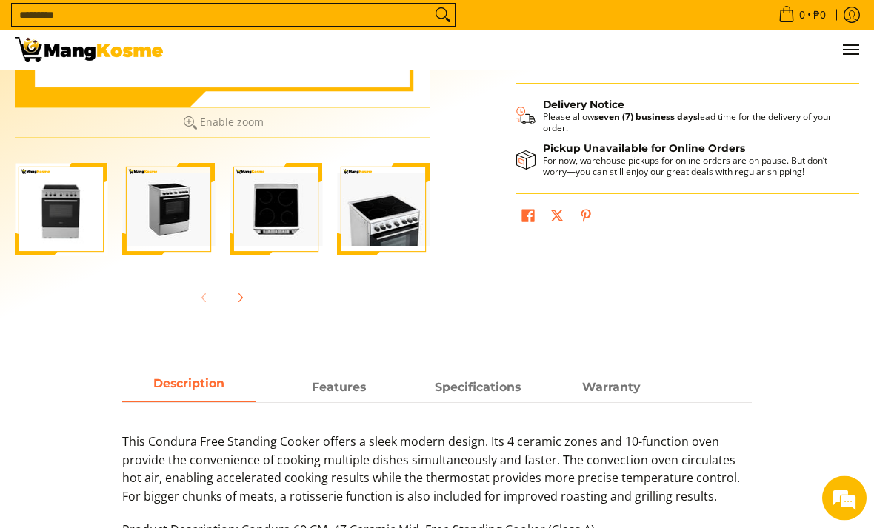
scroll to position [373, 0]
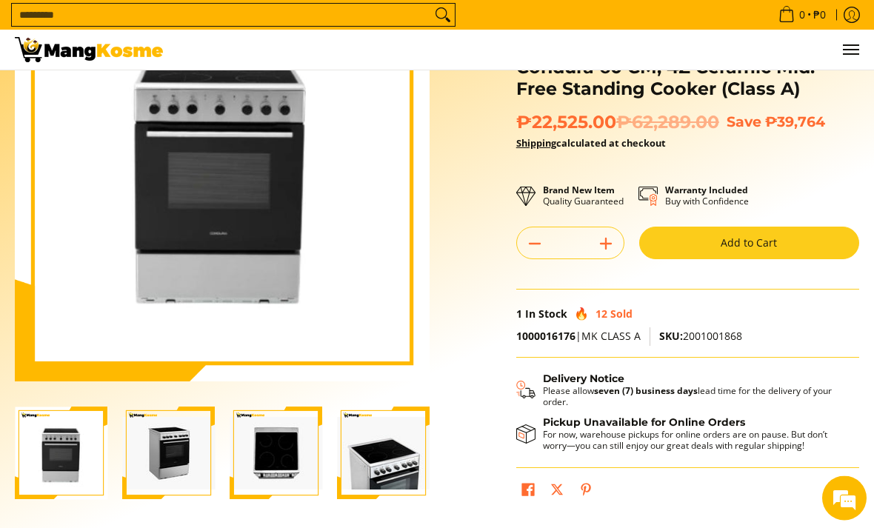
scroll to position [147, 0]
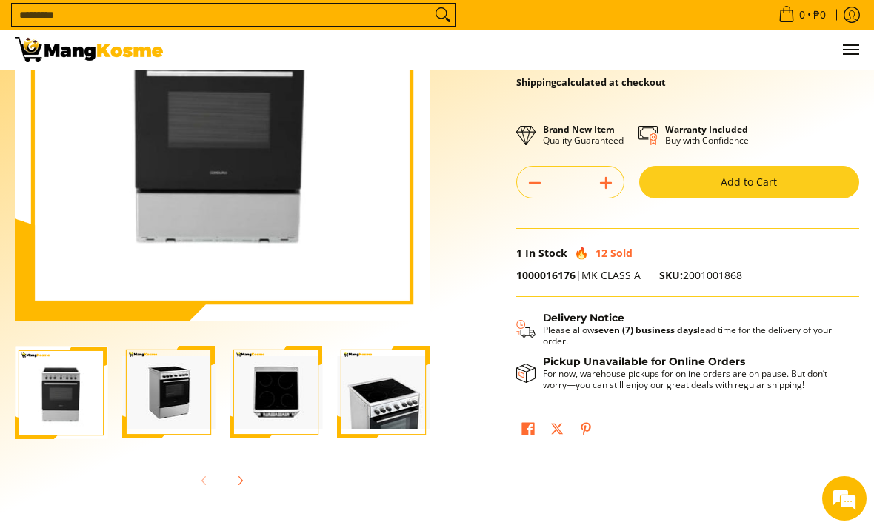
scroll to position [194, 0]
click at [395, 401] on img "condura-free-standing-ceramic-top-cooker-60-centimeter-full-ceramic-stove-view-…" at bounding box center [383, 392] width 93 height 73
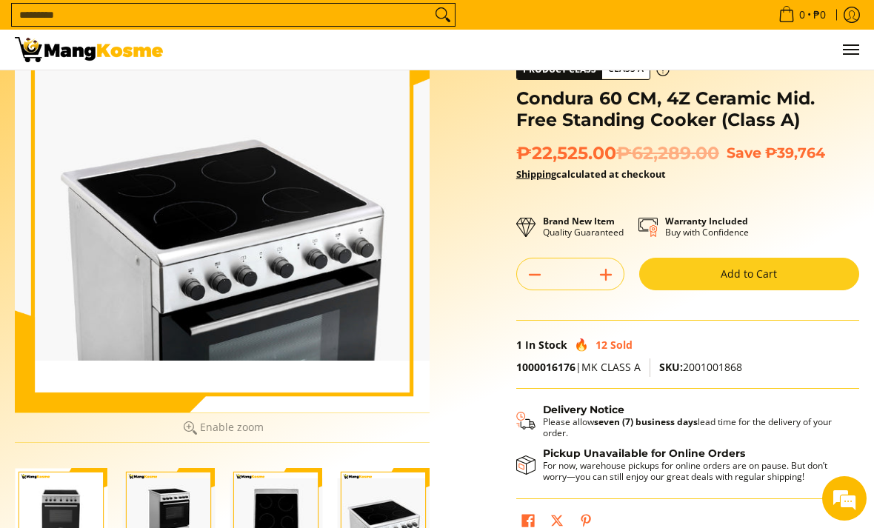
scroll to position [0, 0]
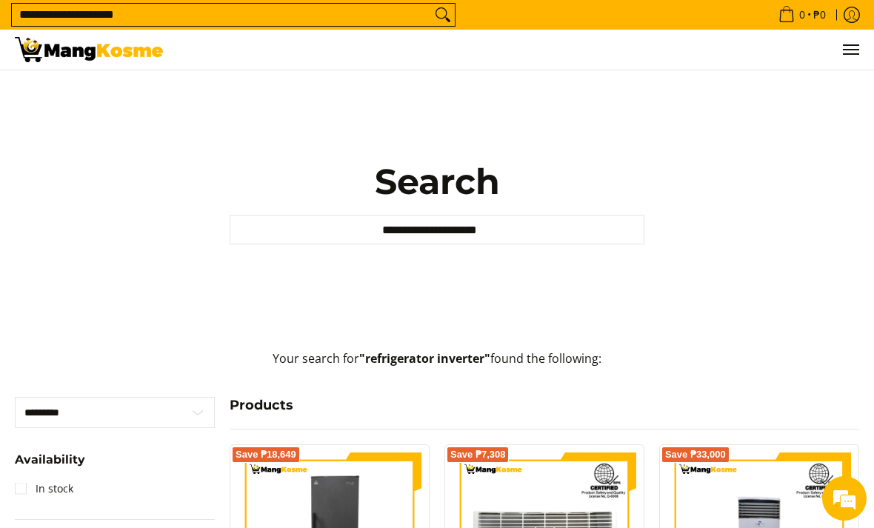
click at [90, 48] on img at bounding box center [89, 49] width 148 height 25
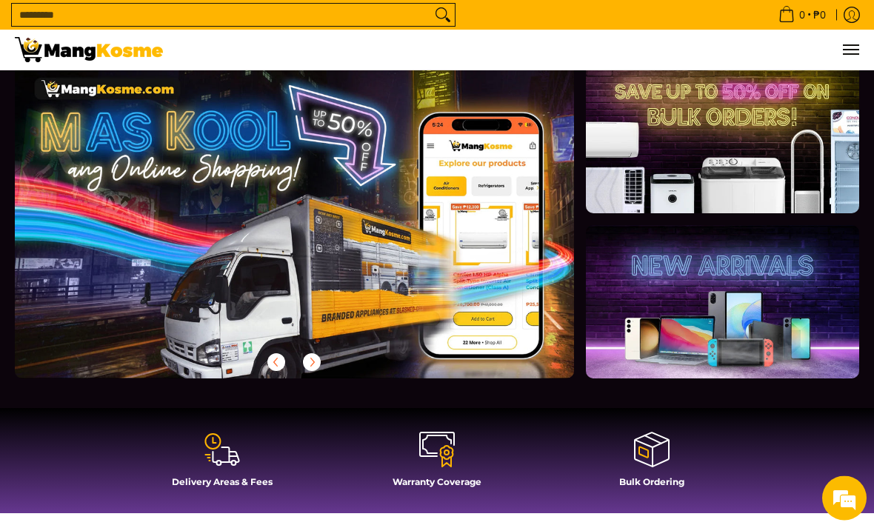
scroll to position [40, 0]
click at [746, 285] on link at bounding box center [722, 301] width 273 height 153
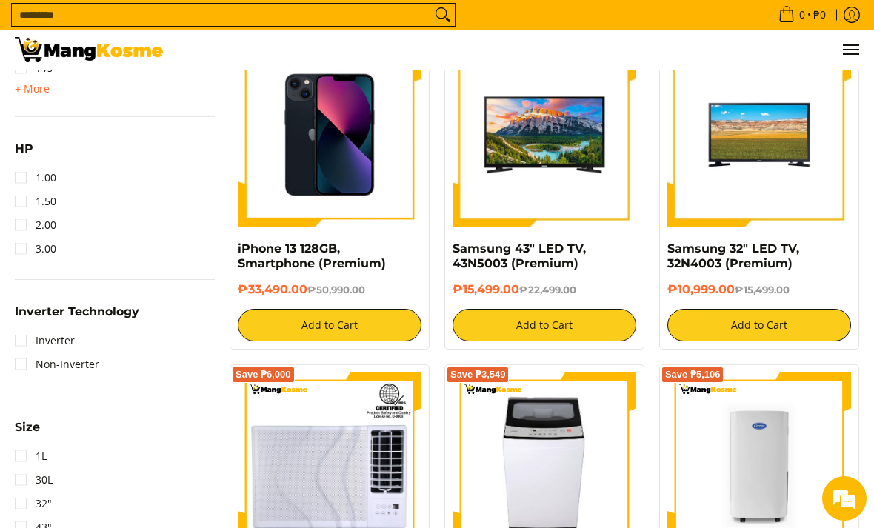
scroll to position [955, 0]
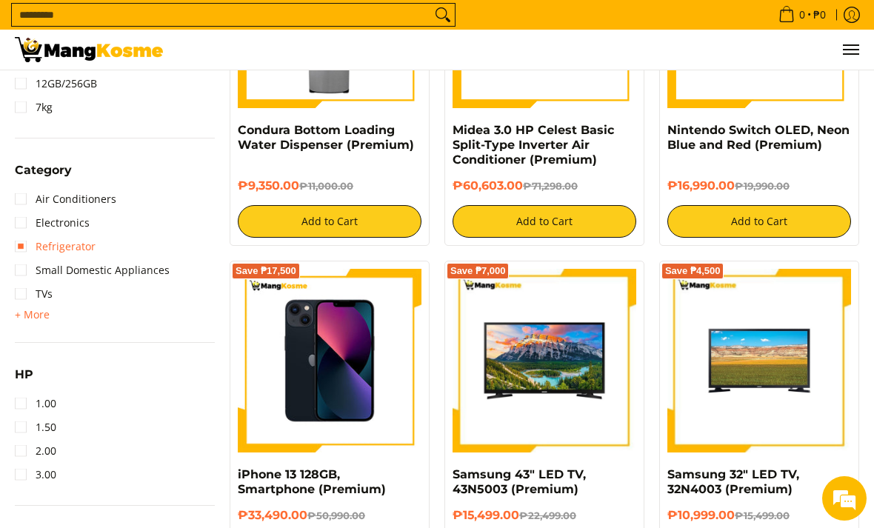
click at [64, 247] on link "Refrigerator" at bounding box center [55, 247] width 81 height 24
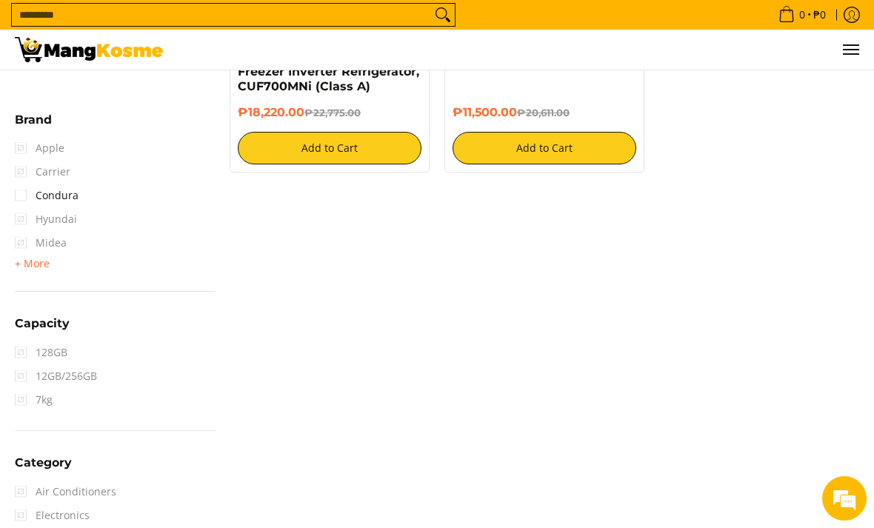
scroll to position [187, 0]
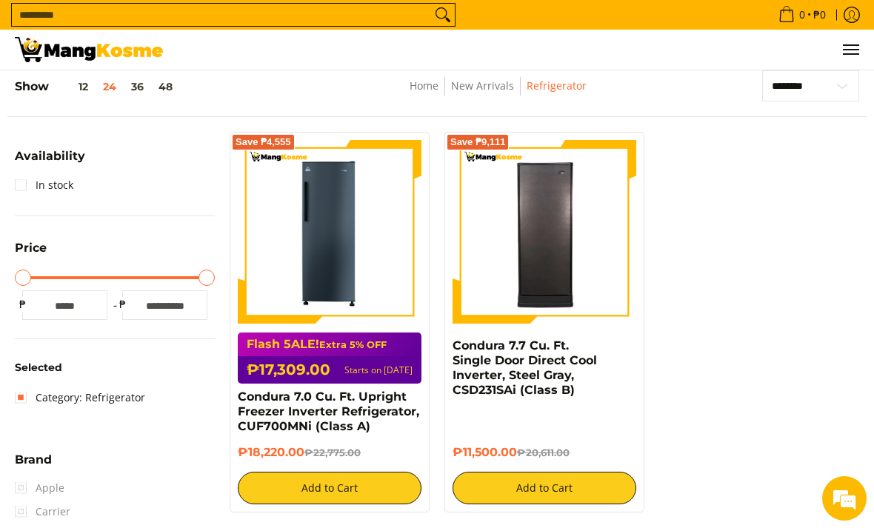
click at [568, 247] on img at bounding box center [545, 231] width 184 height 179
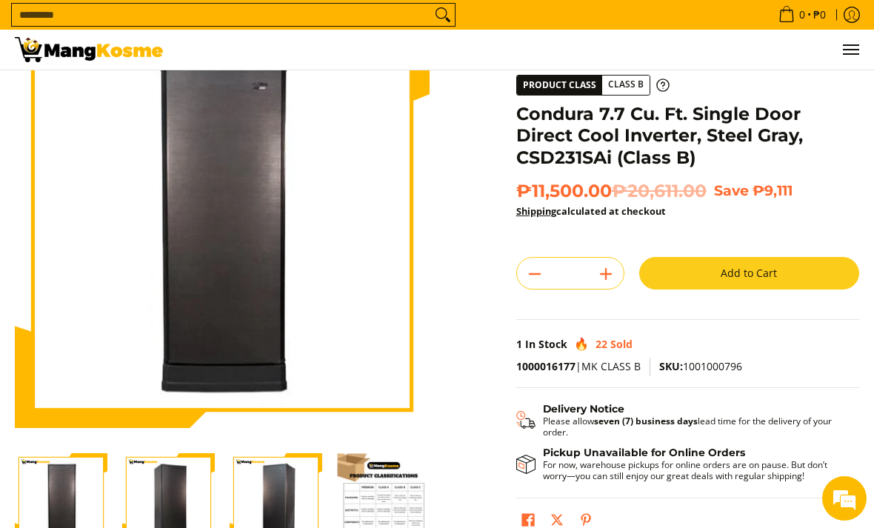
scroll to position [84, 0]
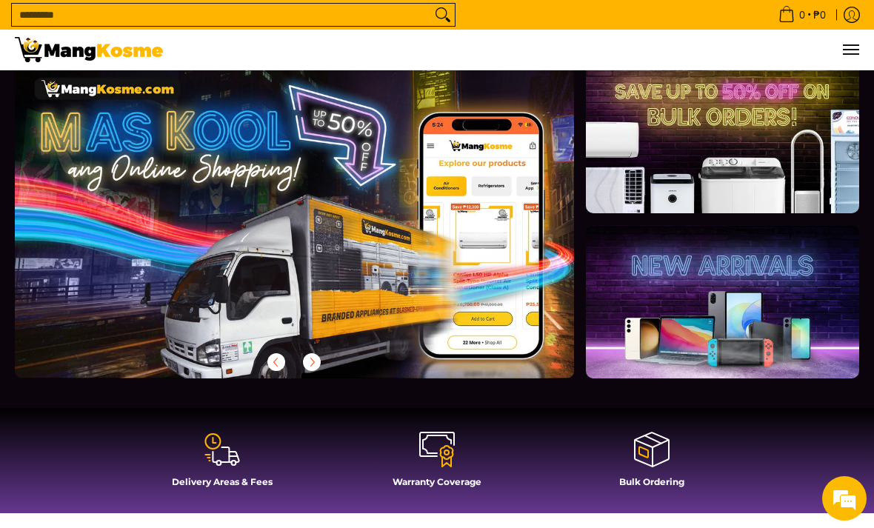
click at [90, 59] on img at bounding box center [89, 49] width 148 height 25
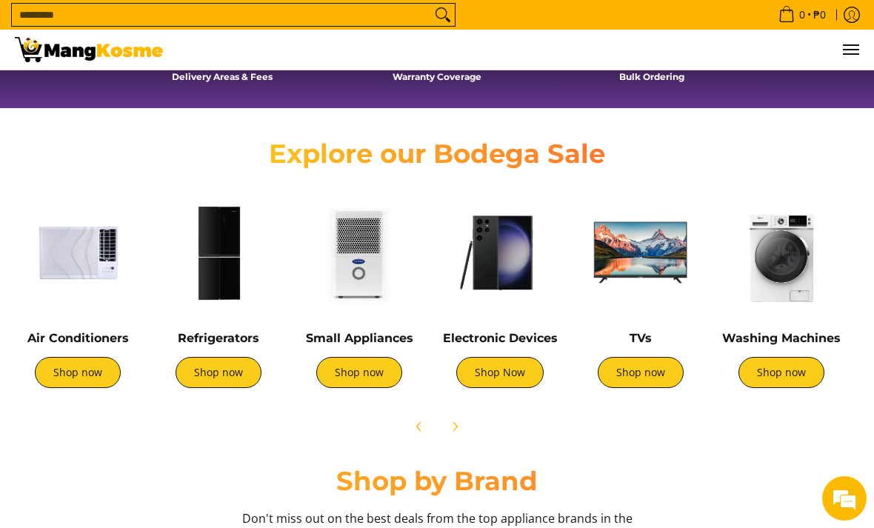
scroll to position [444, 0]
click at [624, 381] on link "Shop now" at bounding box center [641, 373] width 86 height 31
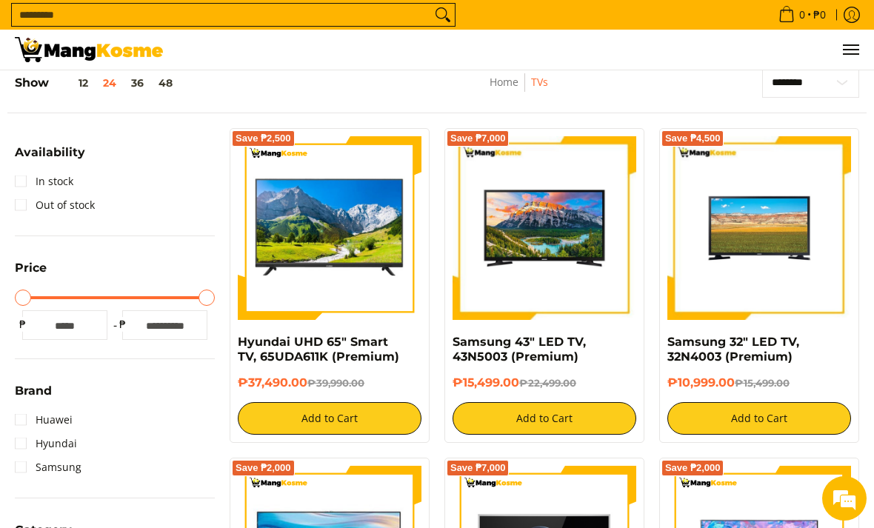
scroll to position [190, 0]
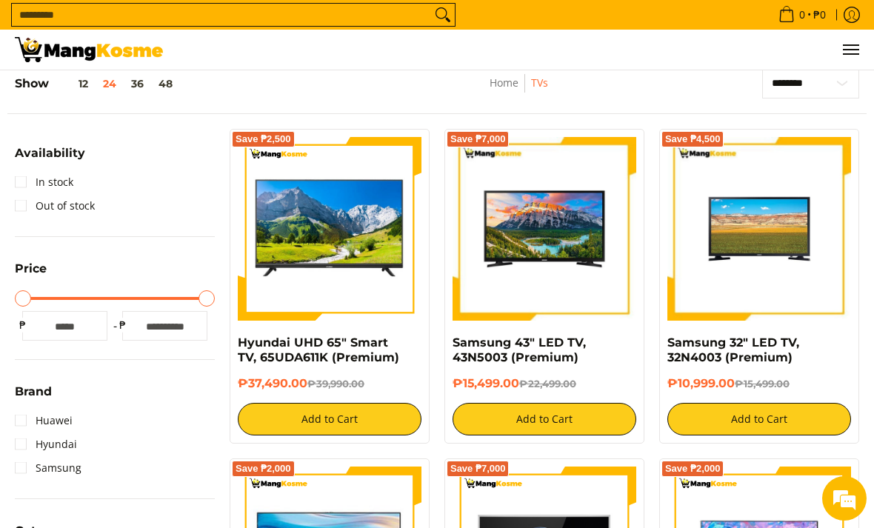
click at [300, 229] on img at bounding box center [330, 229] width 184 height 184
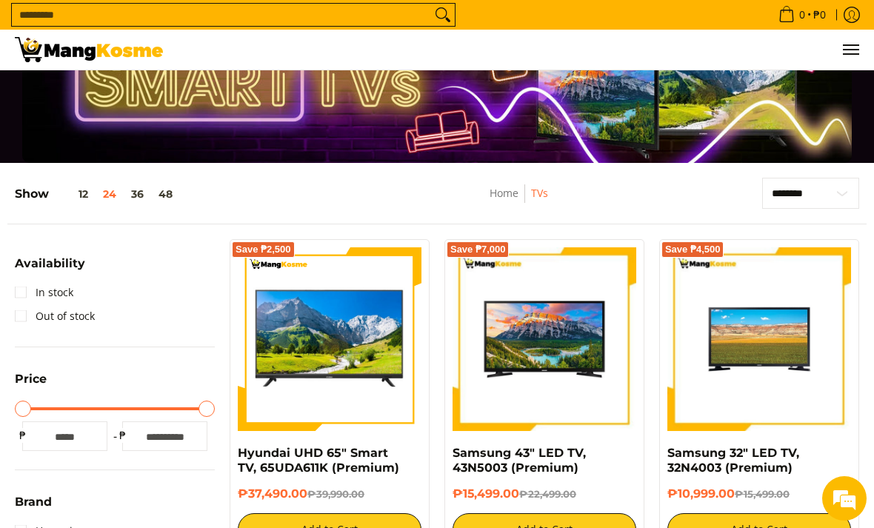
scroll to position [0, 0]
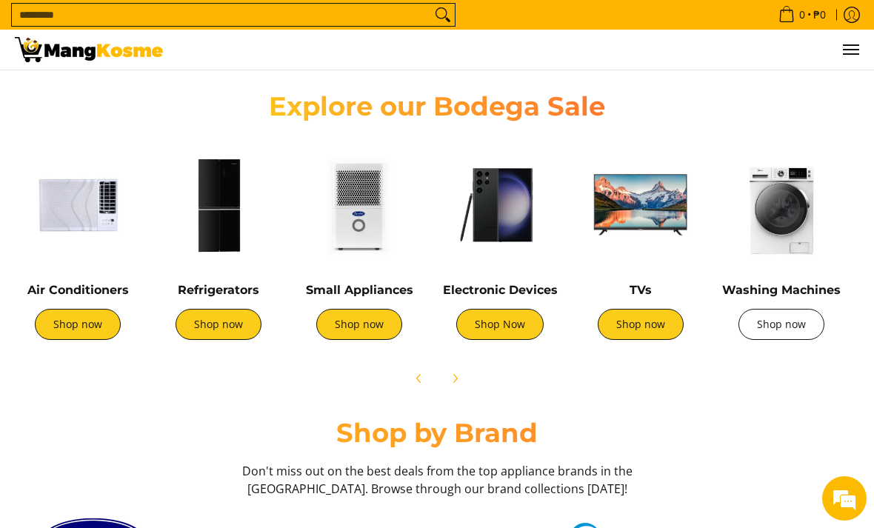
click at [780, 324] on link "Shop now" at bounding box center [781, 324] width 86 height 31
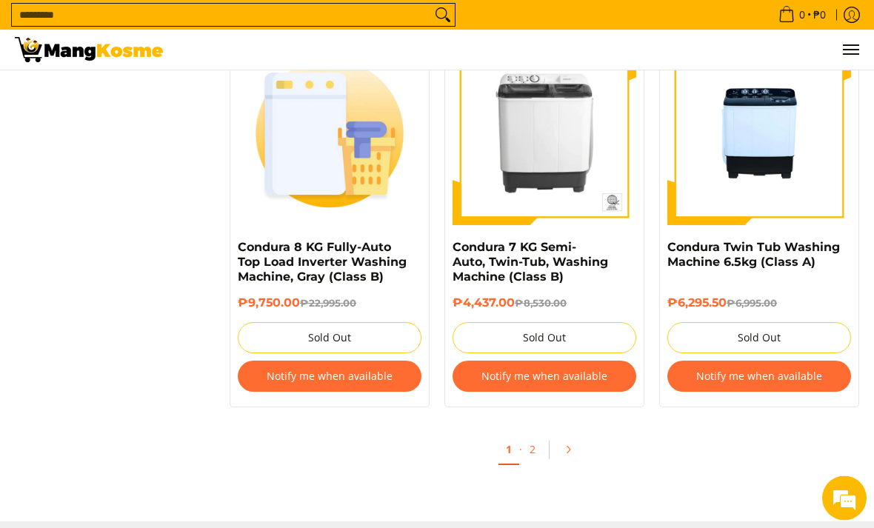
scroll to position [2998, 0]
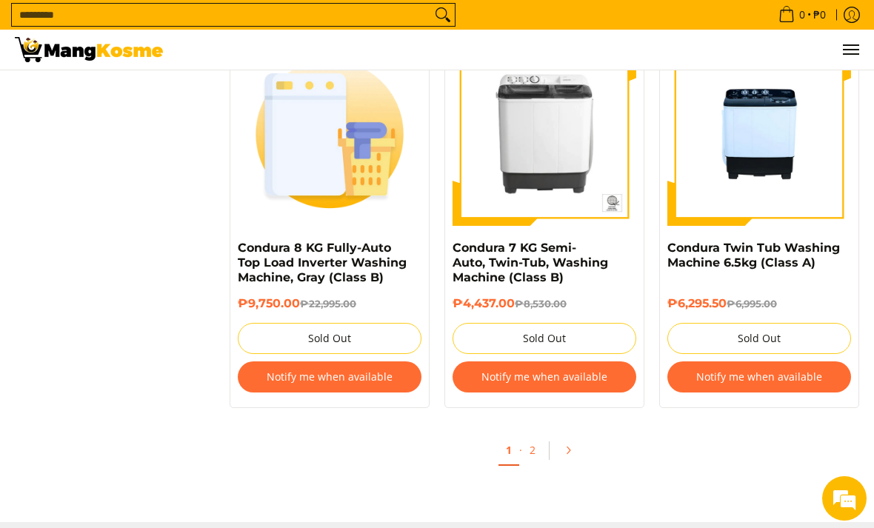
click at [530, 444] on link "2" at bounding box center [532, 449] width 21 height 29
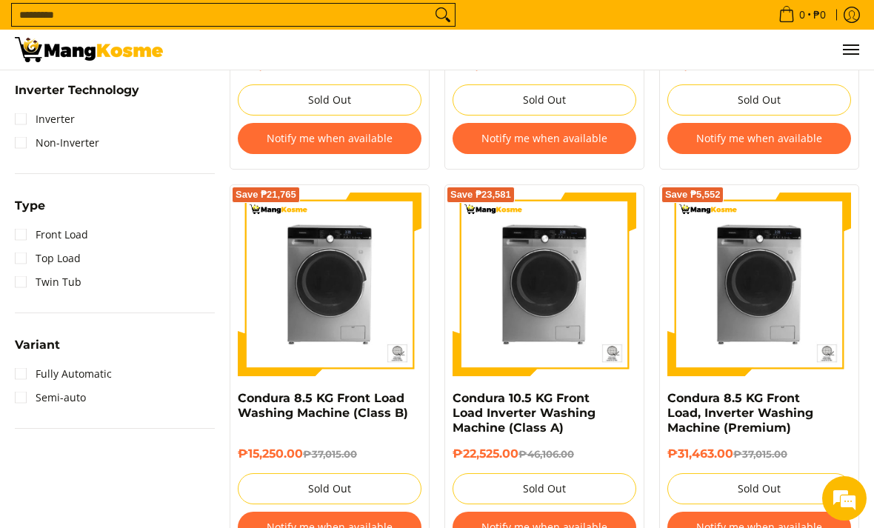
scroll to position [927, 0]
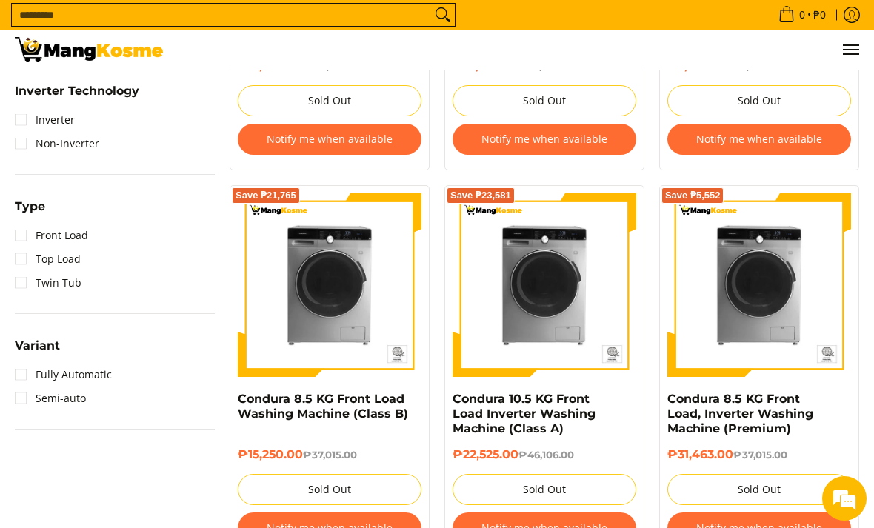
click at [597, 527] on button "Notify me when available" at bounding box center [545, 528] width 184 height 31
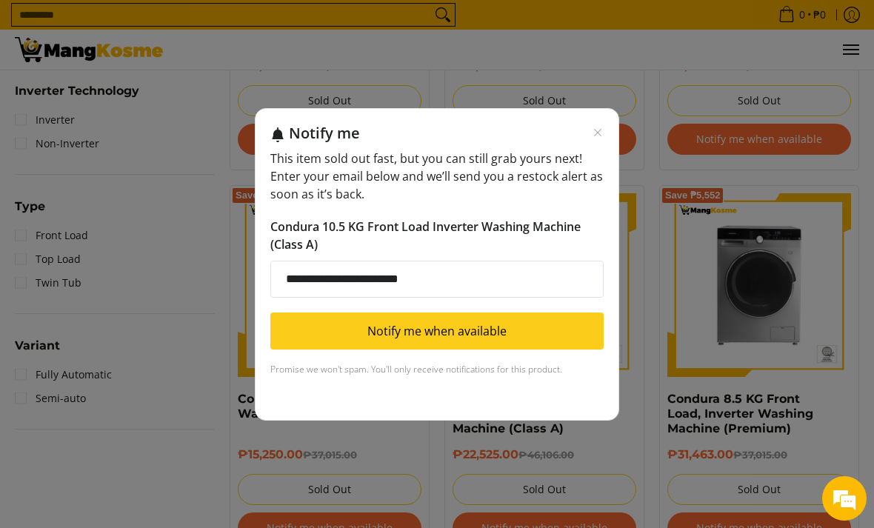
click at [506, 350] on button "Notify me when available" at bounding box center [436, 331] width 333 height 37
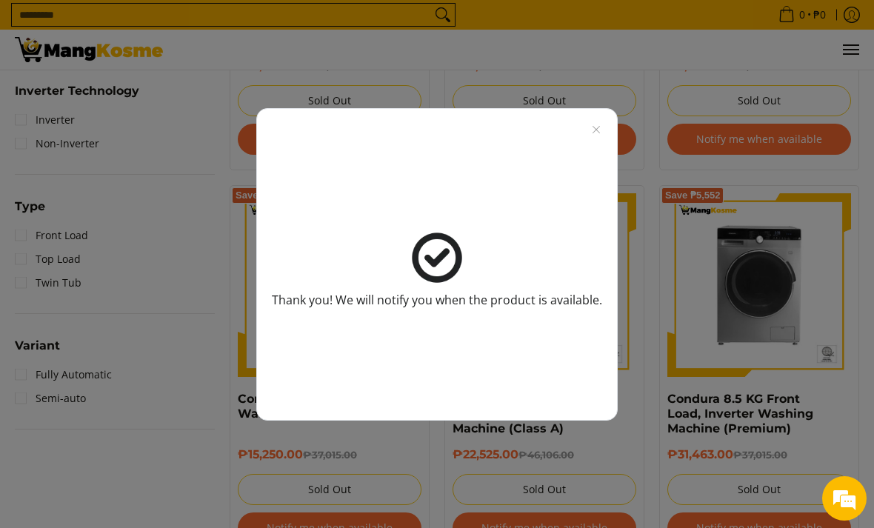
click at [598, 136] on icon "Close modal" at bounding box center [596, 130] width 12 height 12
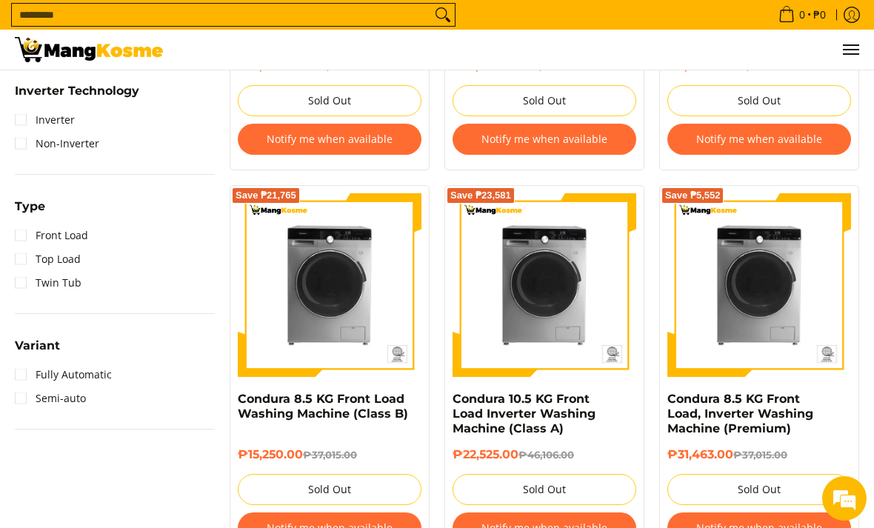
click at [358, 527] on button "Notify me when available" at bounding box center [330, 528] width 184 height 31
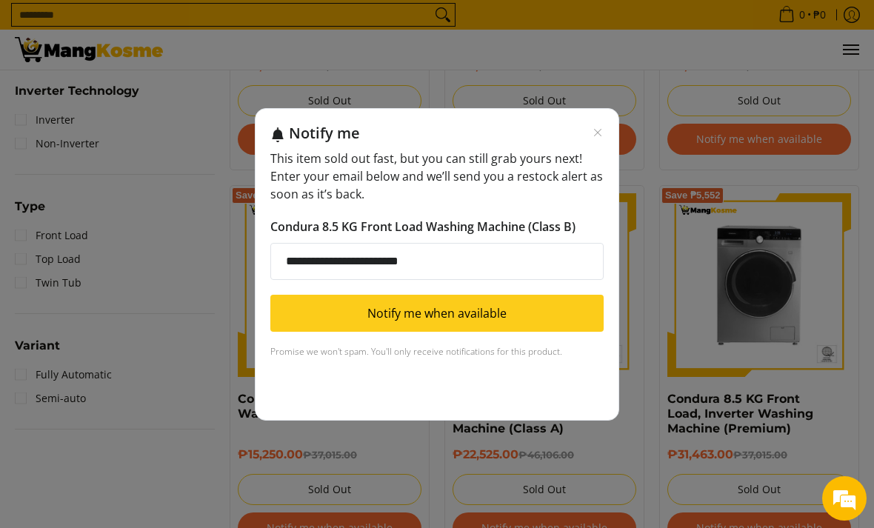
click at [521, 332] on button "Notify me when available" at bounding box center [436, 313] width 333 height 37
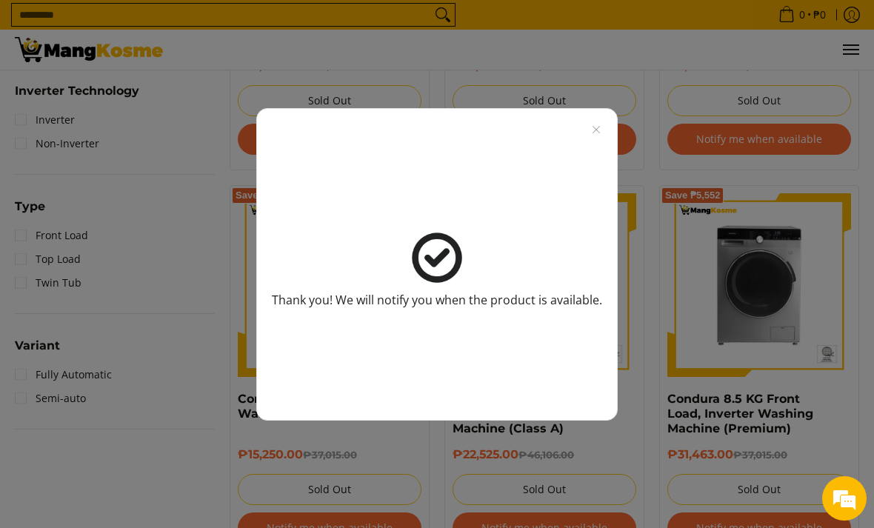
click at [719, 384] on div "Thank you! We will notify you when the product is available." at bounding box center [437, 264] width 874 height 528
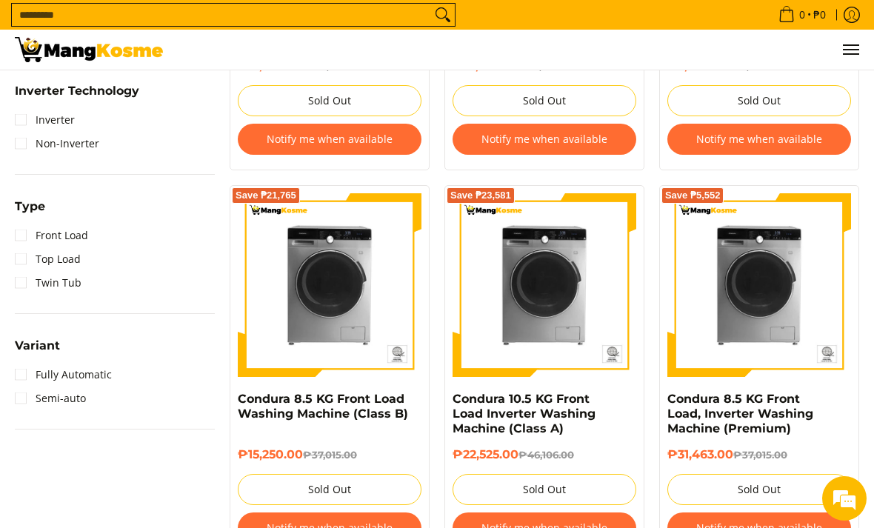
click at [573, 314] on img at bounding box center [545, 285] width 184 height 184
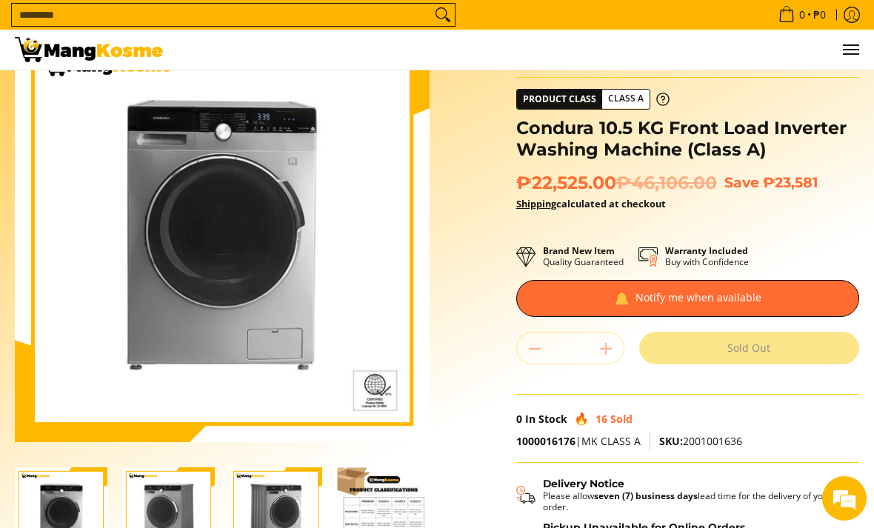
scroll to position [74, 0]
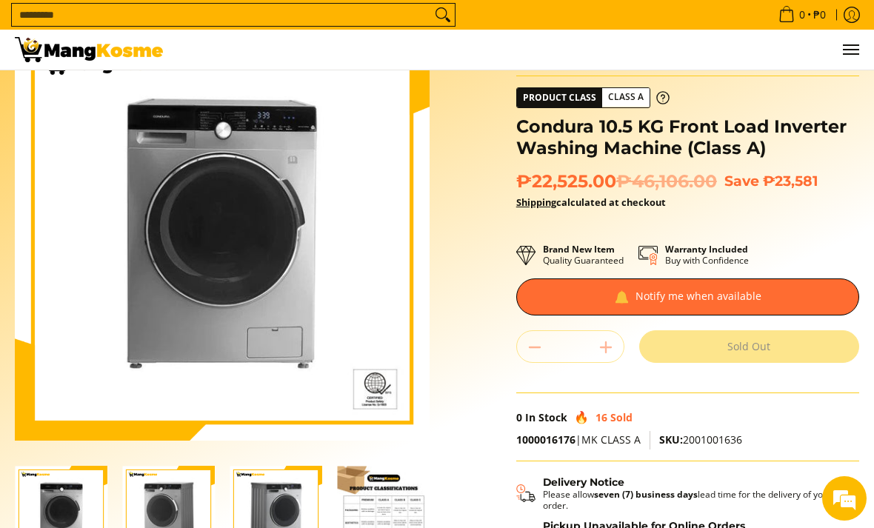
click at [173, 527] on img "Condura 10.5 KG Front Load Inverter Washing Machine (Class A)-2" at bounding box center [168, 512] width 93 height 93
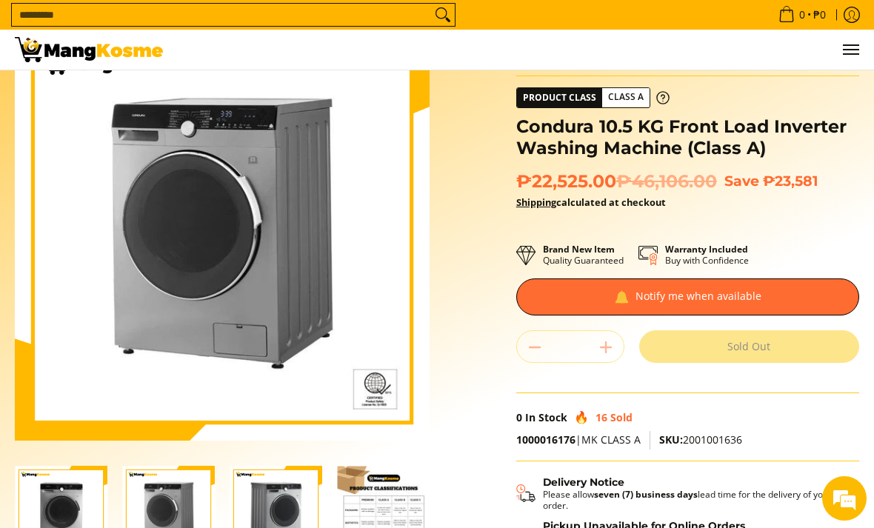
click at [253, 522] on img "Condura 10.5 KG Front Load Inverter Washing Machine (Class A)-3" at bounding box center [276, 512] width 93 height 93
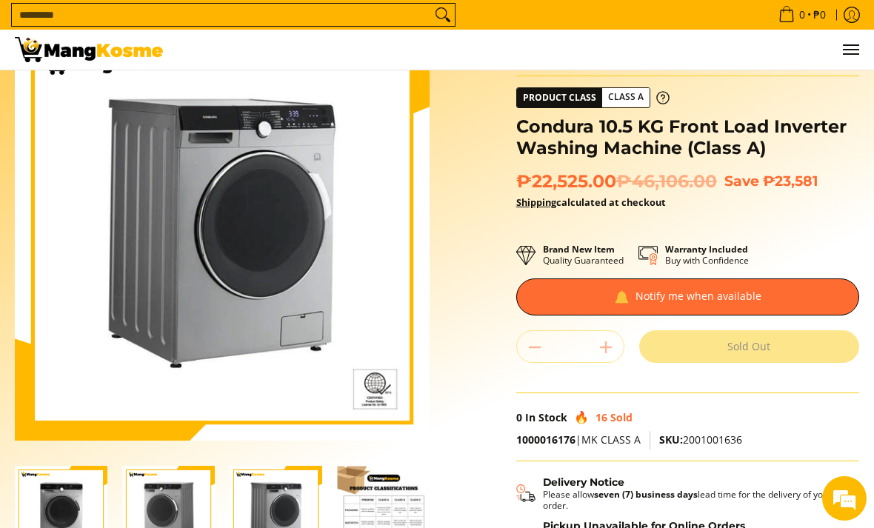
click at [262, 518] on img "Condura 10.5 KG Front Load Inverter Washing Machine (Class A)-3" at bounding box center [276, 512] width 93 height 93
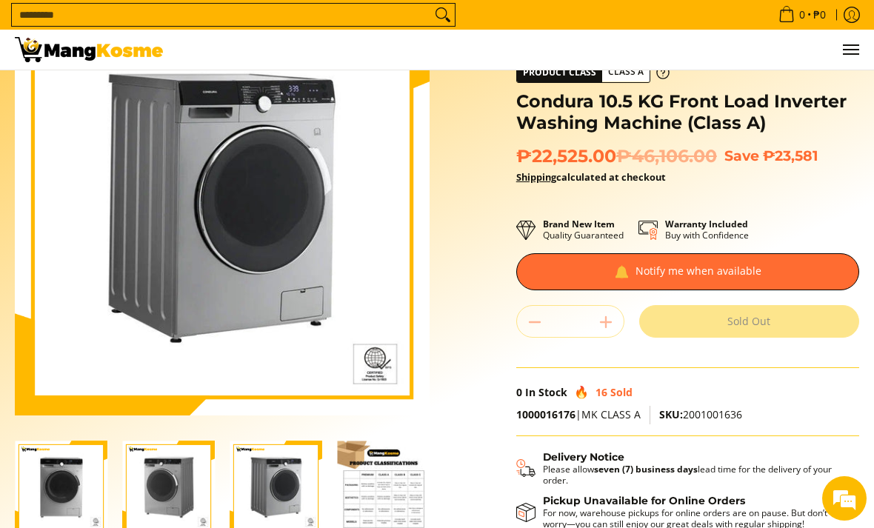
scroll to position [0, 0]
